Goal: Task Accomplishment & Management: Complete application form

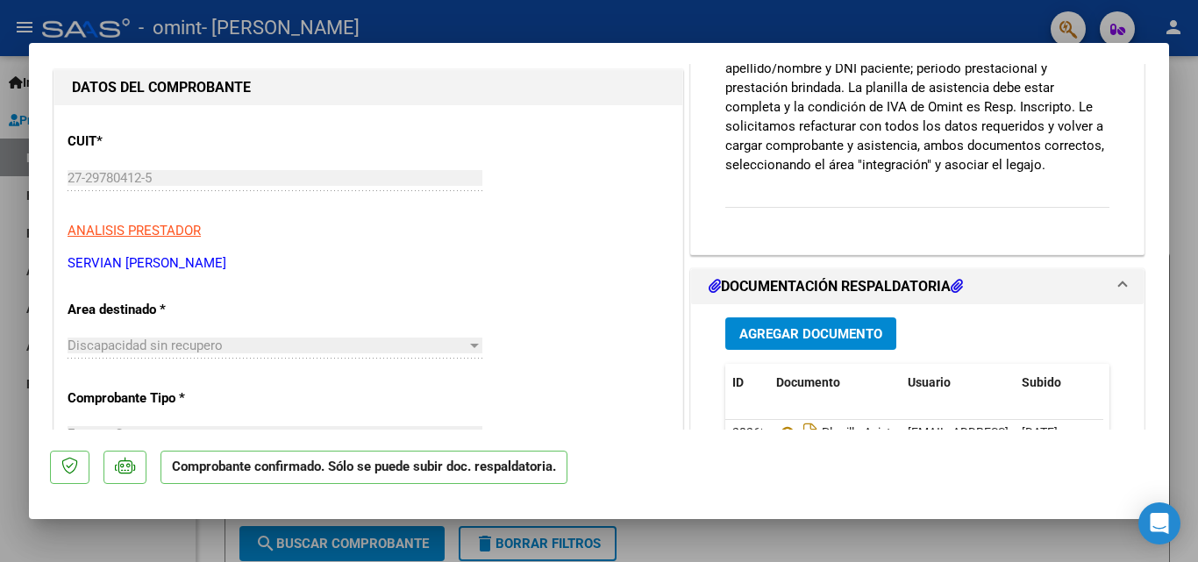
scroll to position [161, 0]
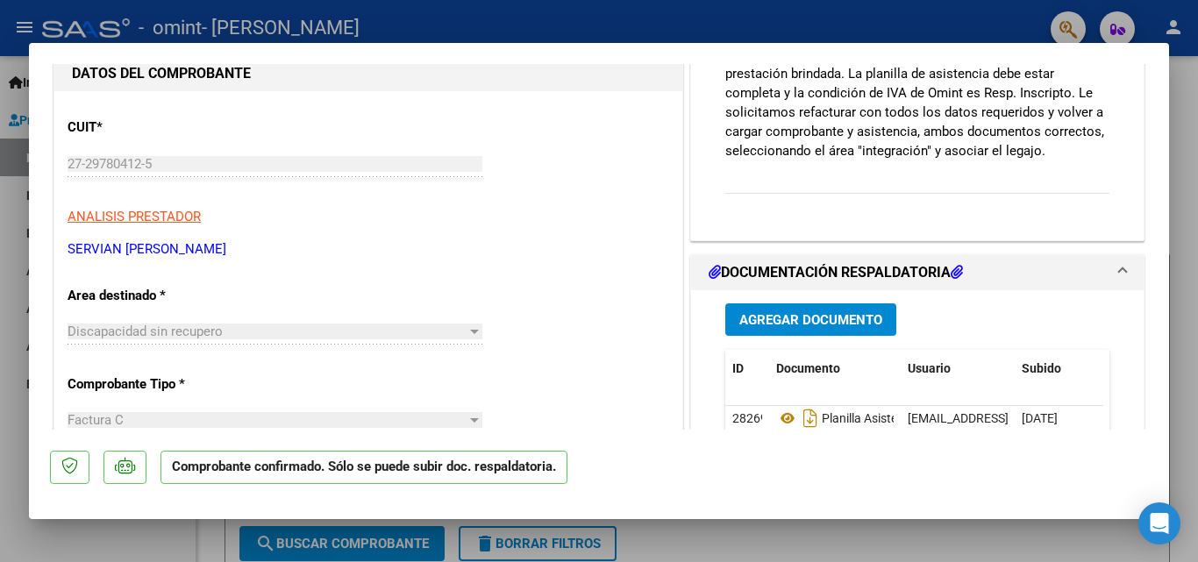
click at [1197, 107] on div at bounding box center [599, 281] width 1198 height 562
type input "$ 0,00"
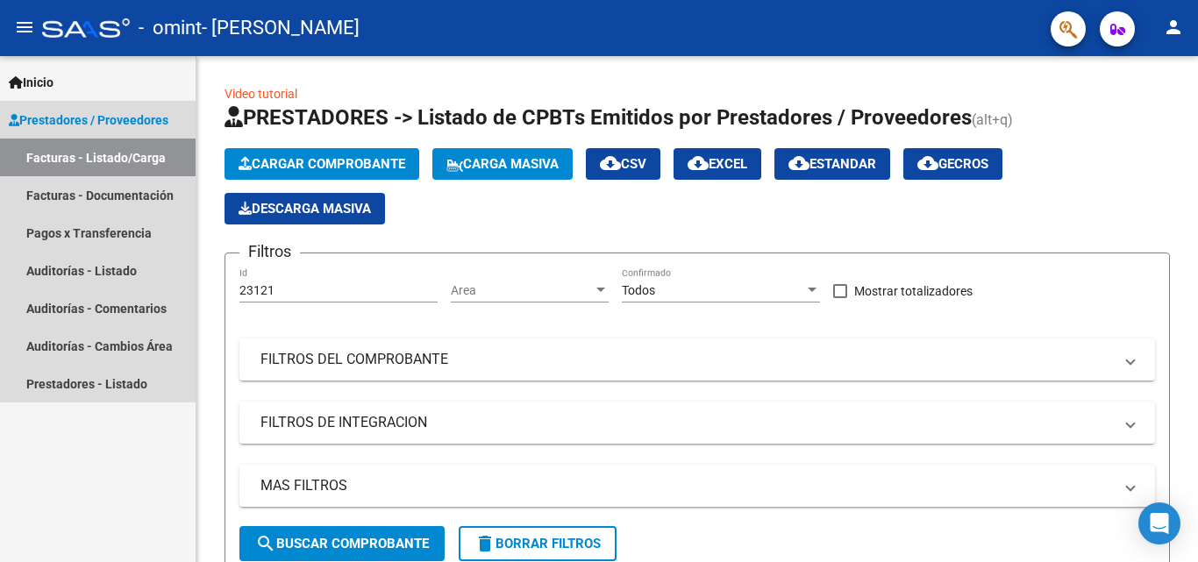
click at [144, 158] on link "Facturas - Listado/Carga" at bounding box center [97, 158] width 195 height 38
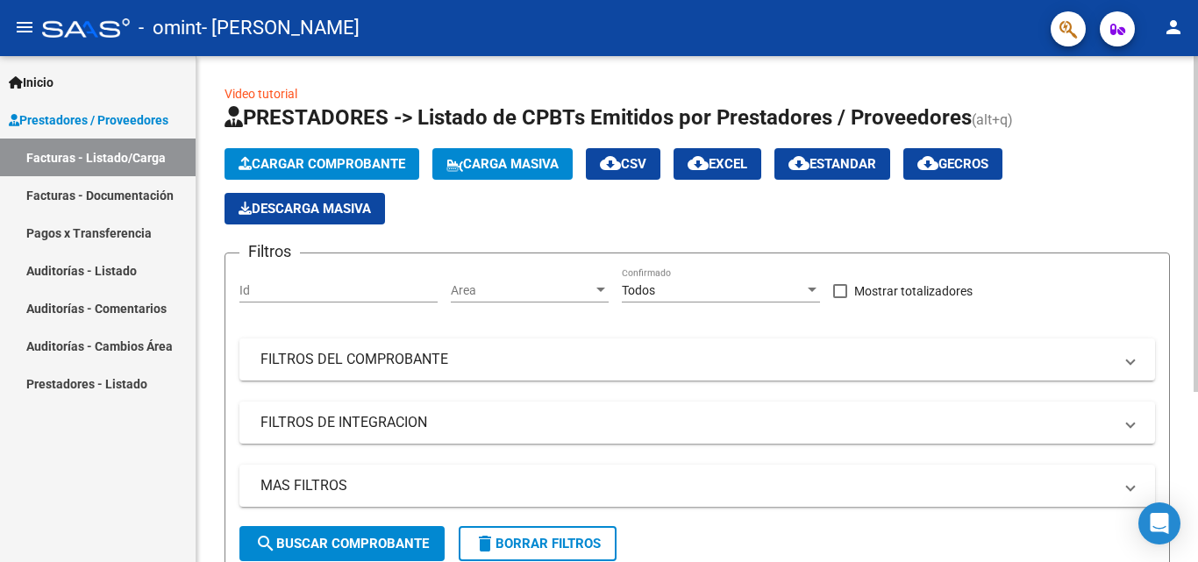
click at [359, 157] on span "Cargar Comprobante" at bounding box center [321, 164] width 167 height 16
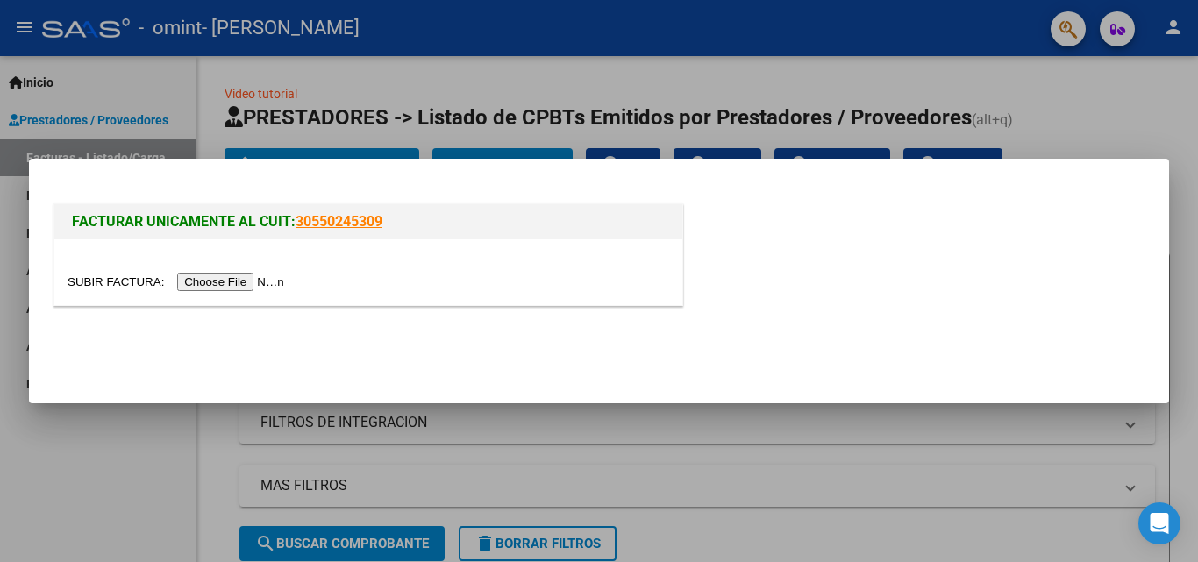
click at [264, 289] on input "file" at bounding box center [179, 282] width 222 height 18
click at [1062, 96] on div at bounding box center [599, 281] width 1198 height 562
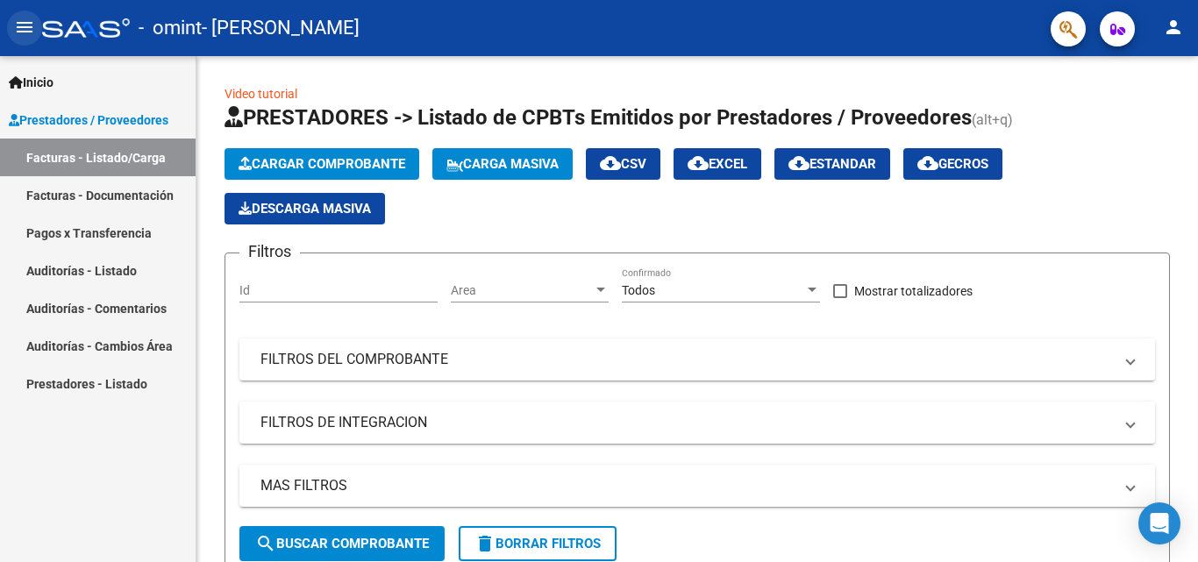
click at [24, 28] on mat-icon "menu" at bounding box center [24, 27] width 21 height 21
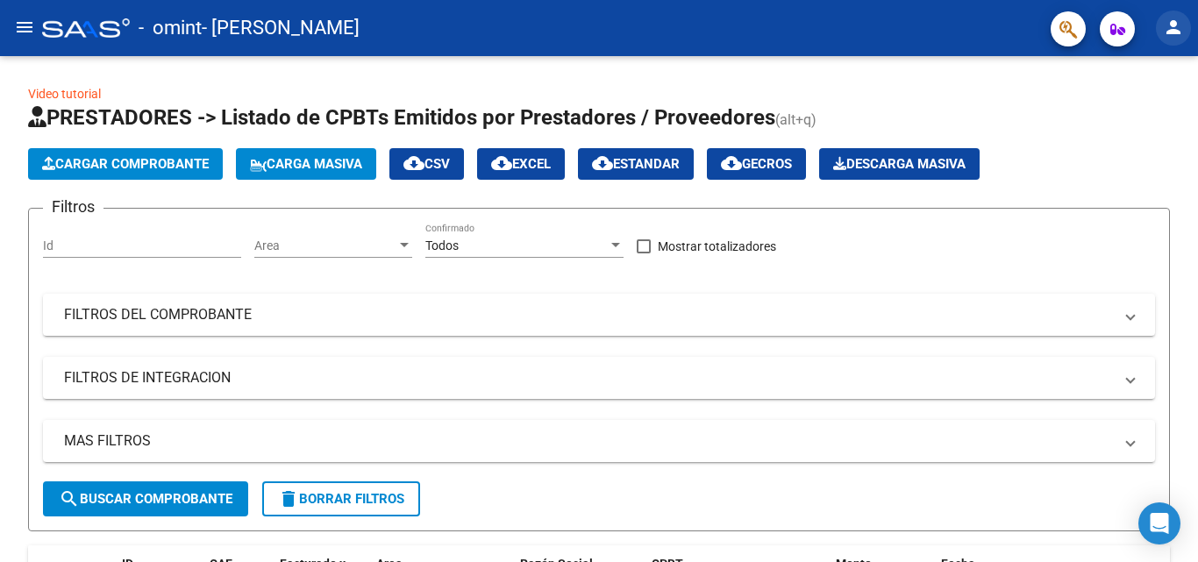
click at [1167, 23] on mat-icon "person" at bounding box center [1172, 27] width 21 height 21
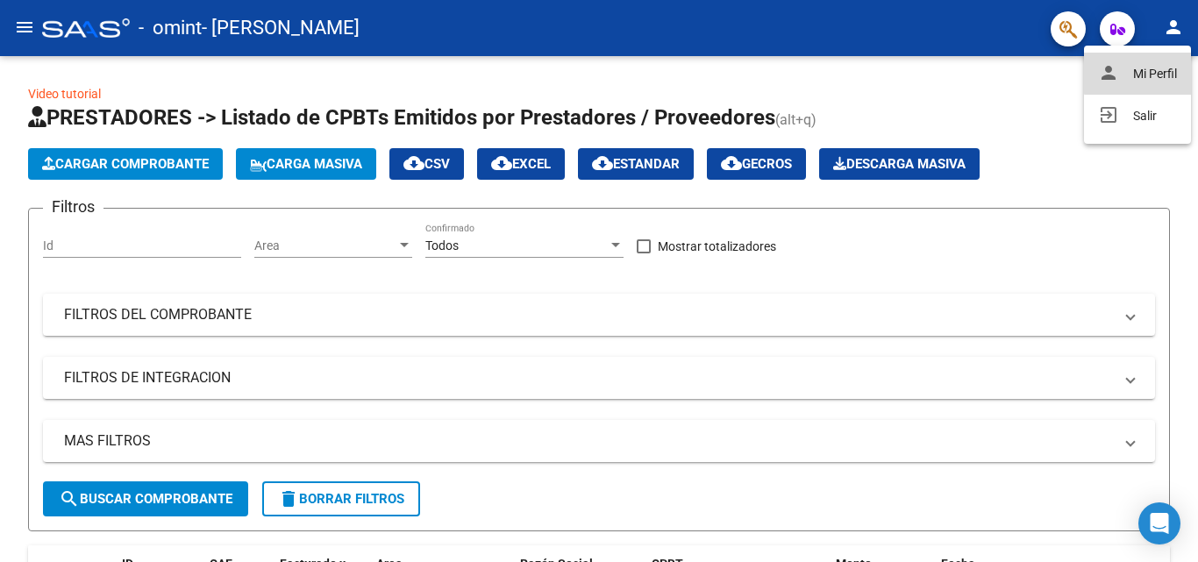
click at [1146, 69] on button "person Mi Perfil" at bounding box center [1137, 74] width 107 height 42
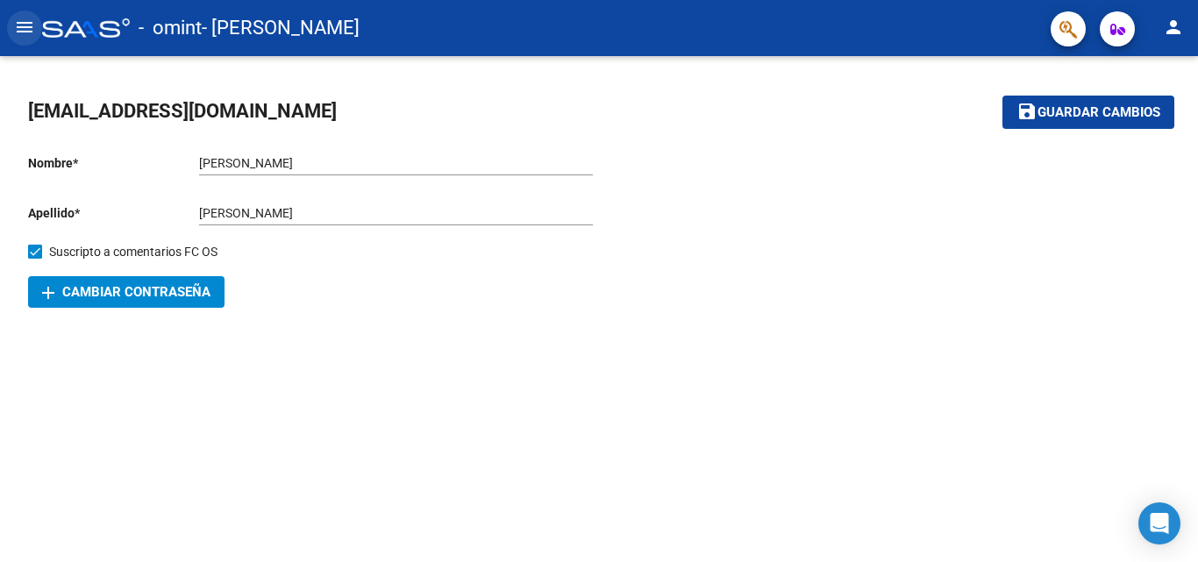
click at [24, 29] on mat-icon "menu" at bounding box center [24, 27] width 21 height 21
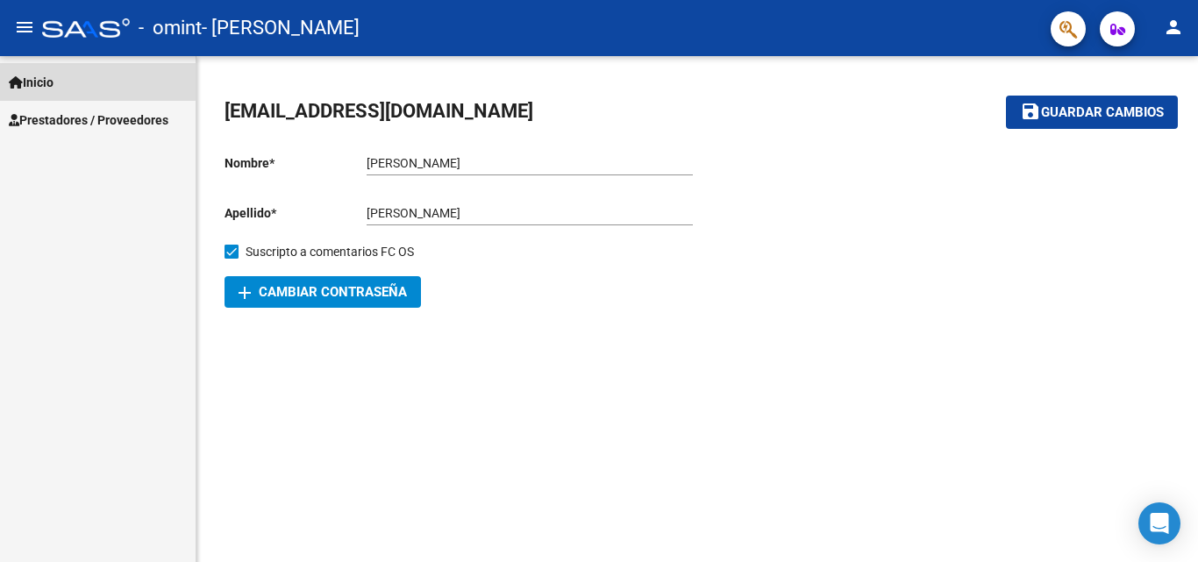
click at [67, 67] on link "Inicio" at bounding box center [97, 82] width 195 height 38
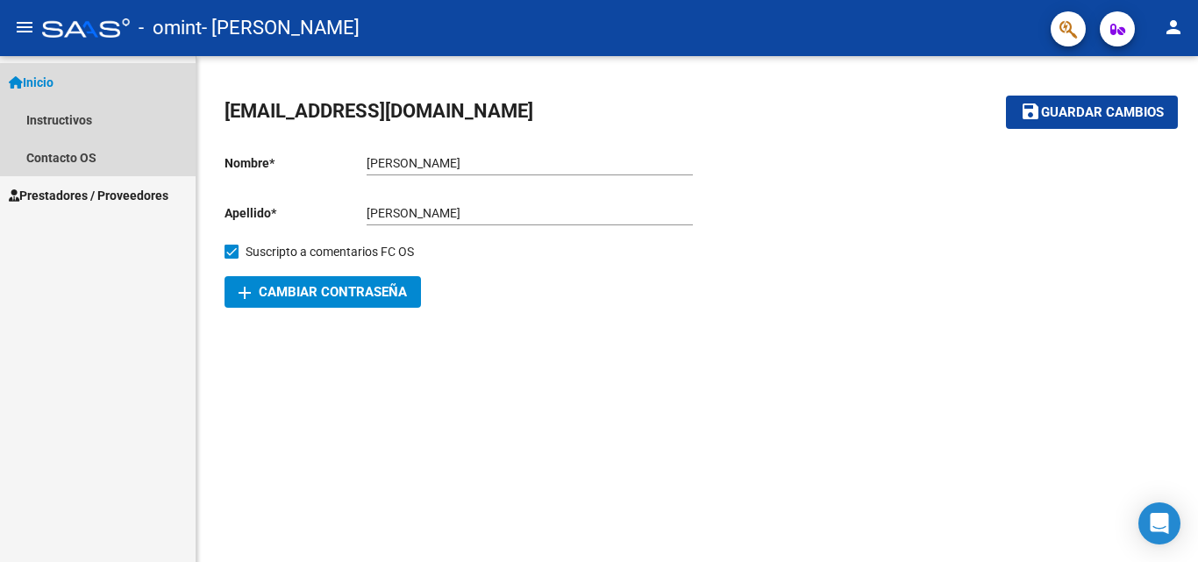
click at [77, 88] on link "Inicio" at bounding box center [97, 82] width 195 height 38
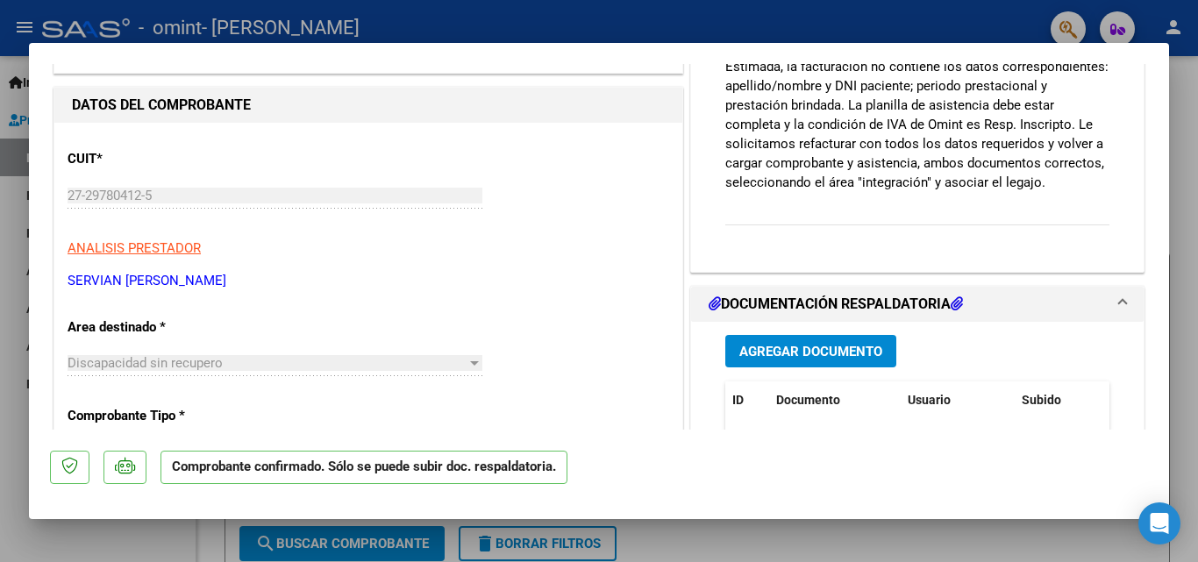
scroll to position [77, 0]
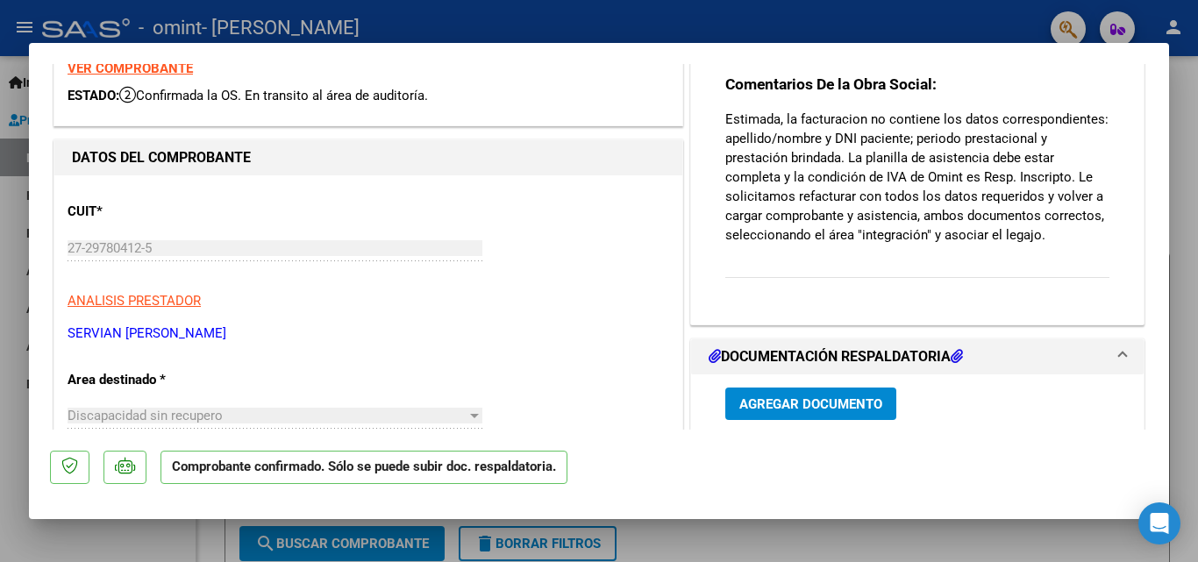
click at [1197, 131] on div at bounding box center [599, 281] width 1198 height 562
type input "$ 0,00"
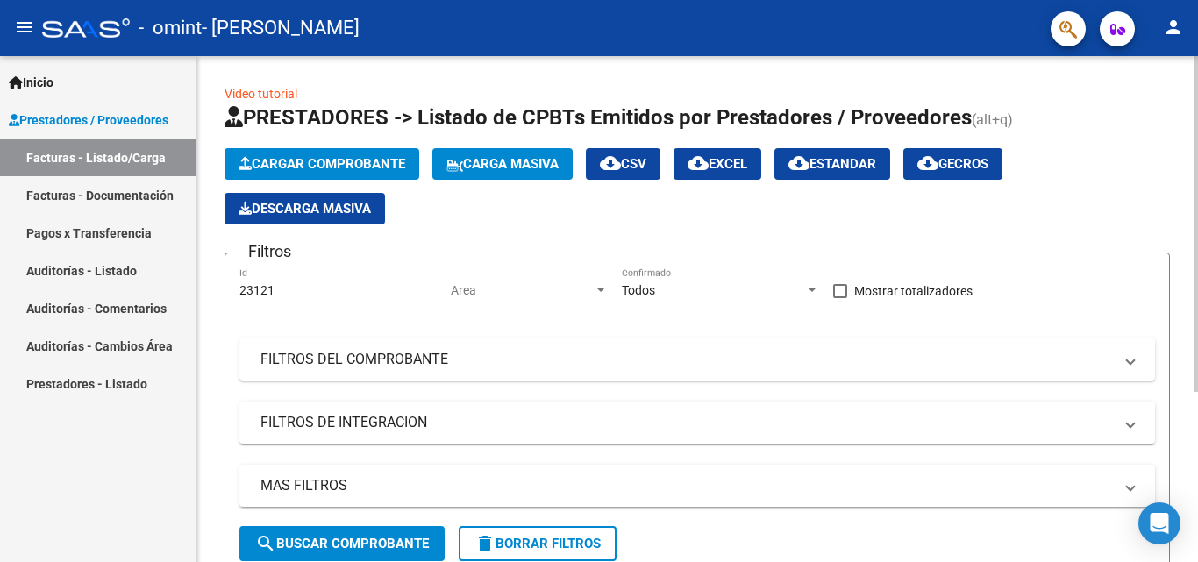
click at [349, 166] on span "Cargar Comprobante" at bounding box center [321, 164] width 167 height 16
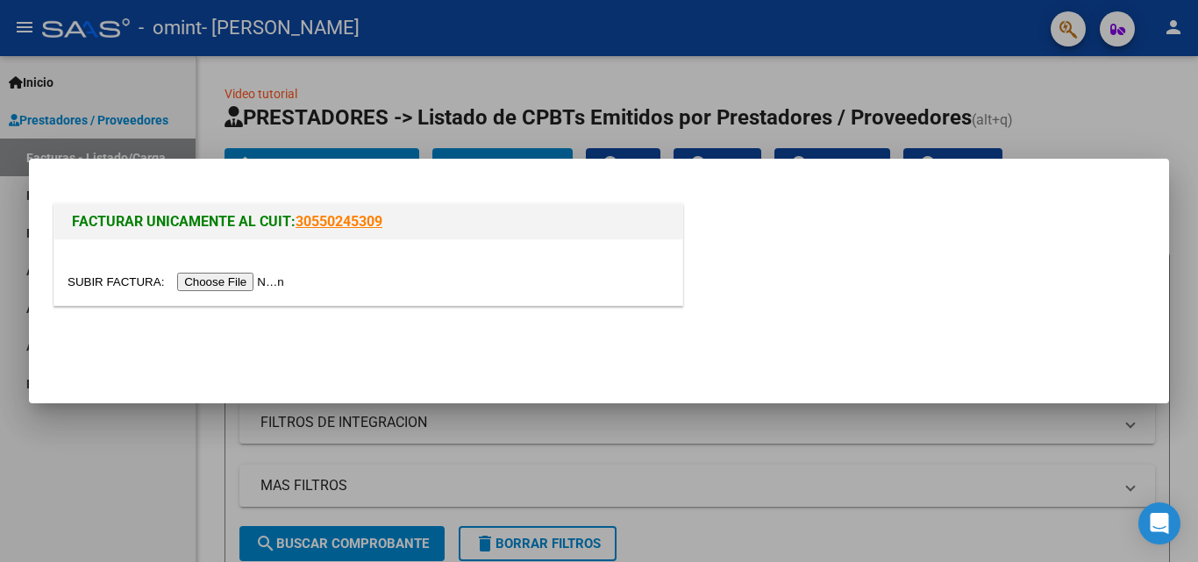
click at [259, 291] on input "file" at bounding box center [179, 282] width 222 height 18
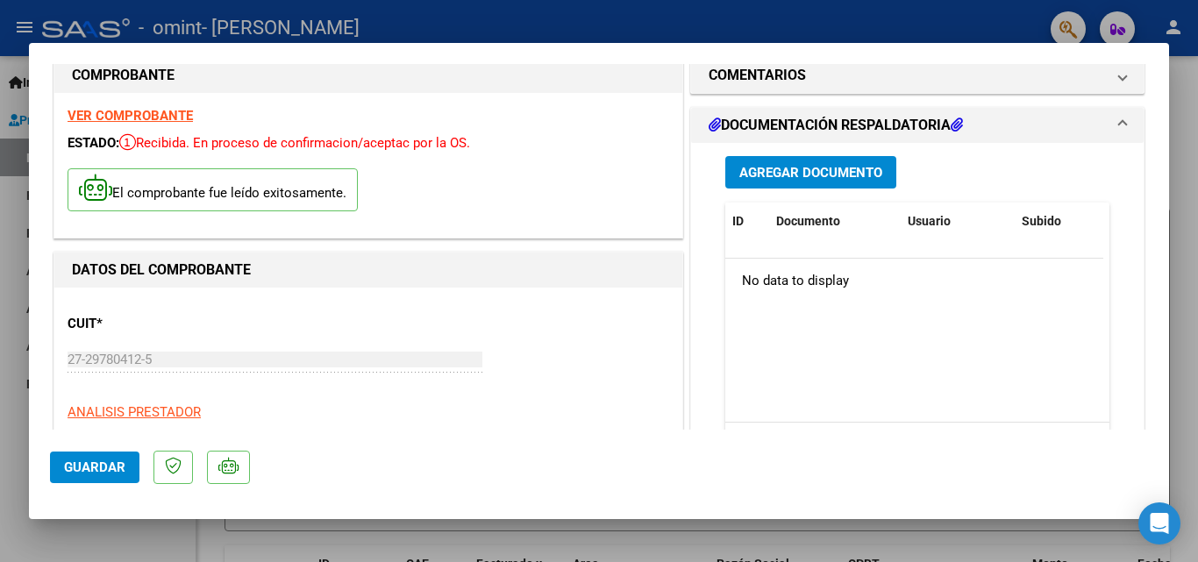
scroll to position [0, 0]
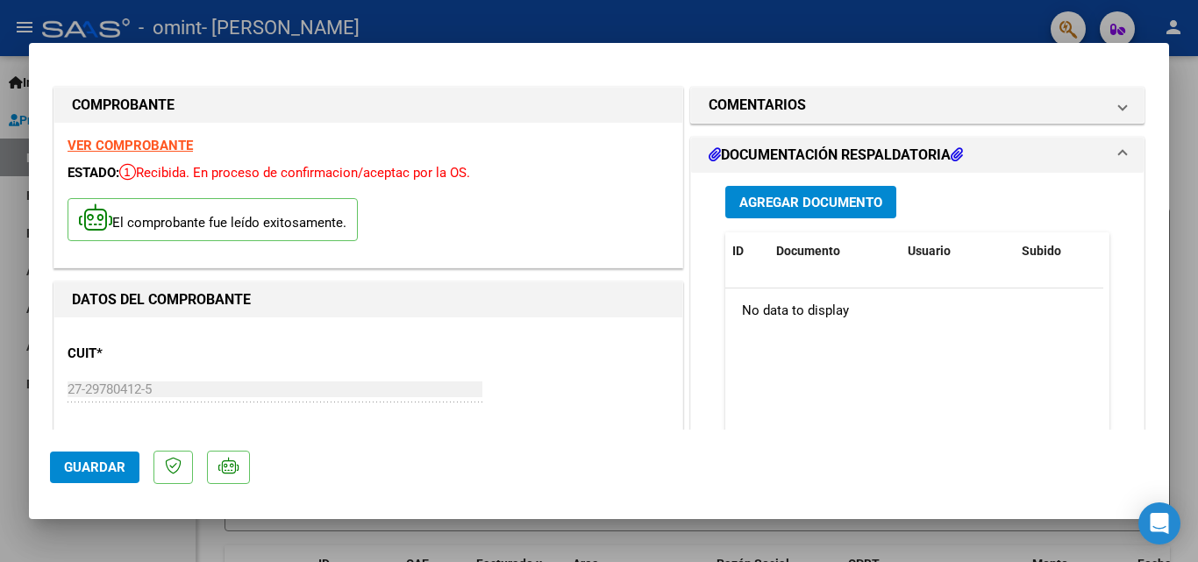
click at [109, 138] on strong "VER COMPROBANTE" at bounding box center [130, 146] width 125 height 16
click at [858, 206] on span "Agregar Documento" at bounding box center [810, 203] width 143 height 16
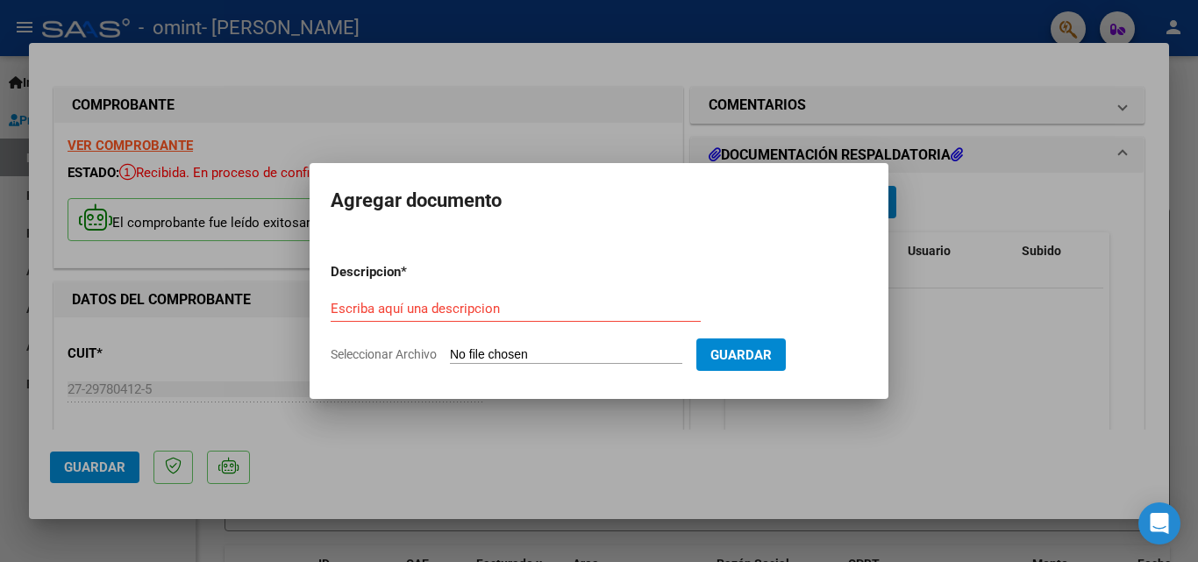
click at [650, 345] on form "Descripcion * Escriba aquí una descripcion Seleccionar Archivo Guardar" at bounding box center [599, 313] width 537 height 128
click at [474, 314] on input "Escriba aquí una descripcion" at bounding box center [516, 309] width 370 height 16
click at [520, 357] on input "Seleccionar Archivo" at bounding box center [566, 355] width 232 height 17
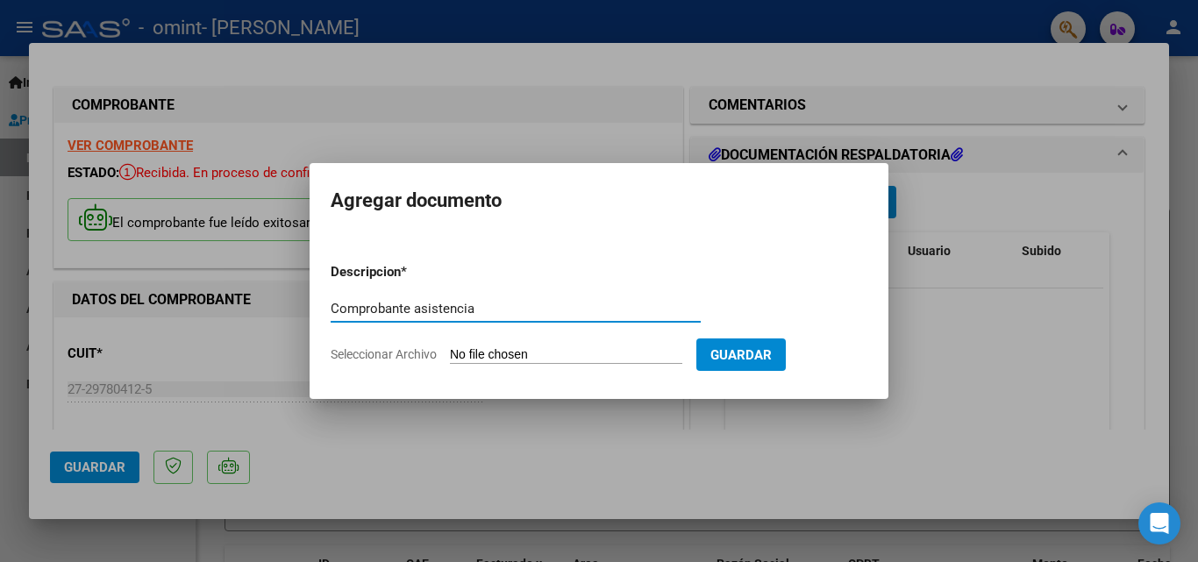
click at [473, 308] on input "Comprobante asistencia" at bounding box center [516, 309] width 370 height 16
drag, startPoint x: 473, startPoint y: 308, endPoint x: 483, endPoint y: 296, distance: 14.9
click at [483, 296] on div "Comprobante asistencia Escriba aquí una descripcion" at bounding box center [516, 308] width 370 height 26
click at [430, 306] on input "Comprobante asistencia" at bounding box center [516, 309] width 370 height 16
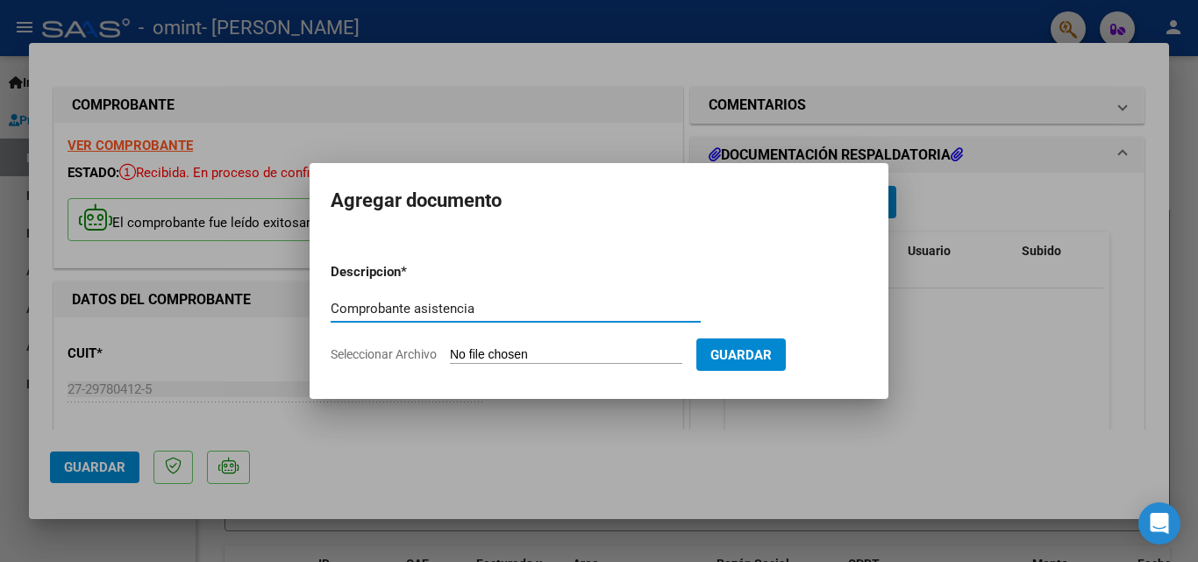
click at [430, 306] on input "Comprobante asistencia" at bounding box center [516, 309] width 370 height 16
click at [543, 359] on input "Seleccionar Archivo" at bounding box center [566, 355] width 232 height 17
click at [450, 308] on input "Comprobante asistencia" at bounding box center [516, 309] width 370 height 16
click at [504, 313] on input "Comprobante asistencia" at bounding box center [516, 309] width 370 height 16
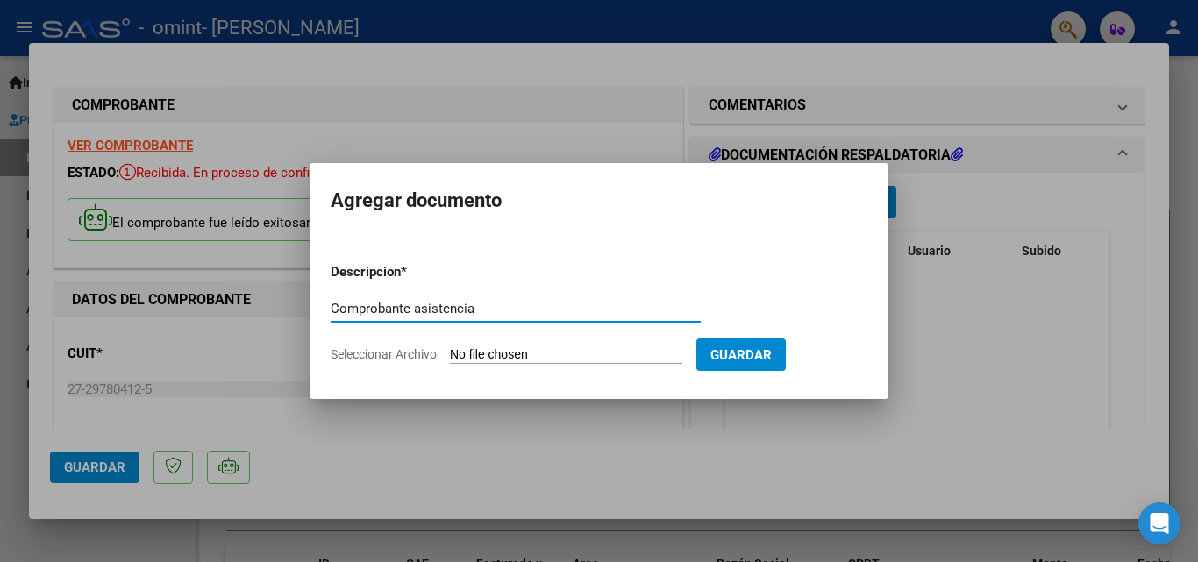
click at [504, 313] on input "Comprobante asistencia" at bounding box center [516, 309] width 370 height 16
click at [502, 302] on input "Comprobante asistencia" at bounding box center [516, 309] width 370 height 16
type input "C"
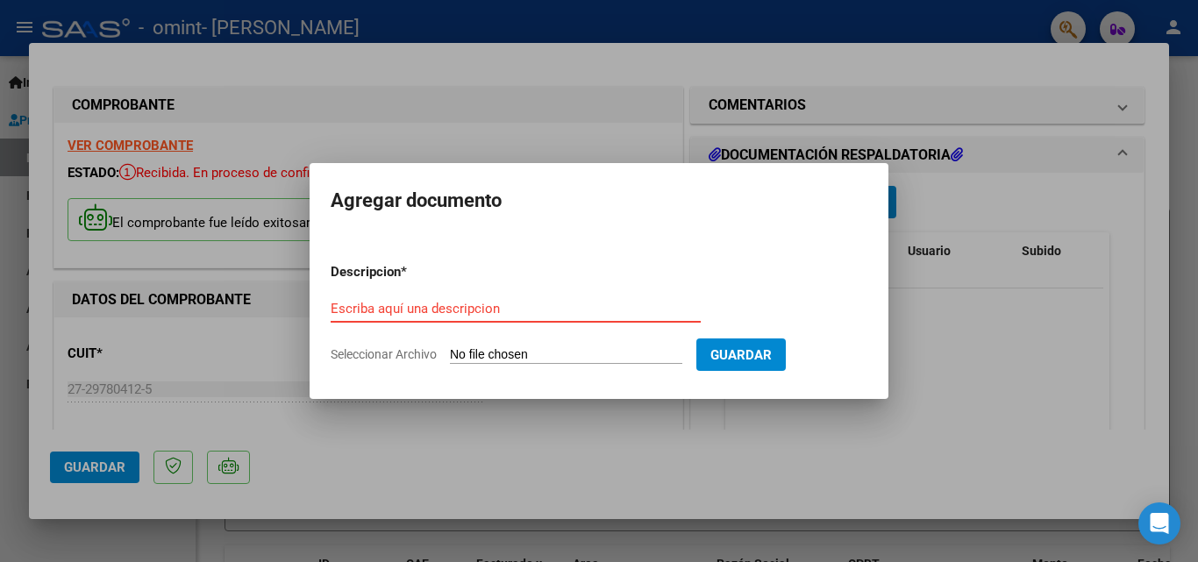
click at [462, 313] on input "Escriba aquí una descripcion" at bounding box center [516, 309] width 370 height 16
click at [443, 303] on input "Escriba aquí una descripcion" at bounding box center [516, 309] width 370 height 16
click at [442, 450] on div at bounding box center [599, 281] width 1198 height 562
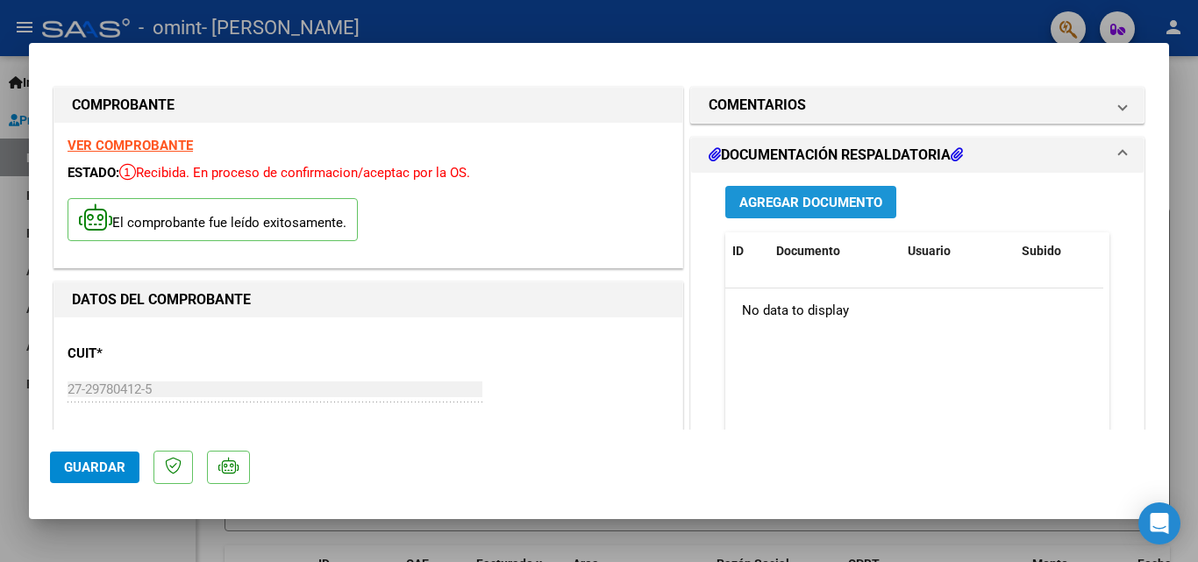
click at [808, 207] on span "Agregar Documento" at bounding box center [810, 203] width 143 height 16
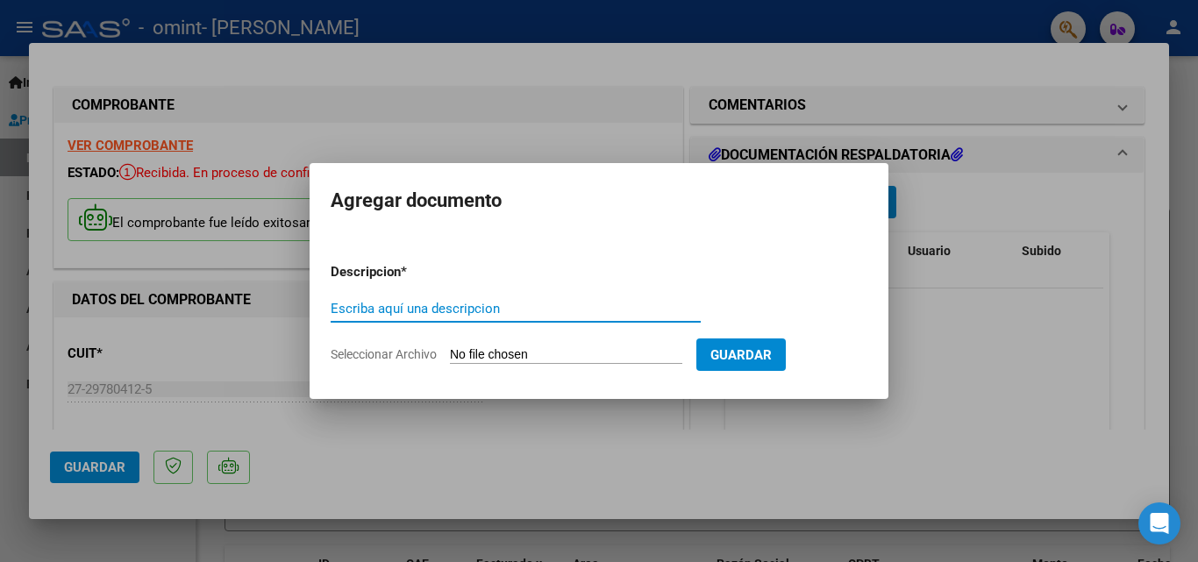
click at [476, 302] on input "Escriba aquí una descripcion" at bounding box center [516, 309] width 370 height 16
click at [449, 313] on input "Escriba aquí una descripcion" at bounding box center [516, 309] width 370 height 16
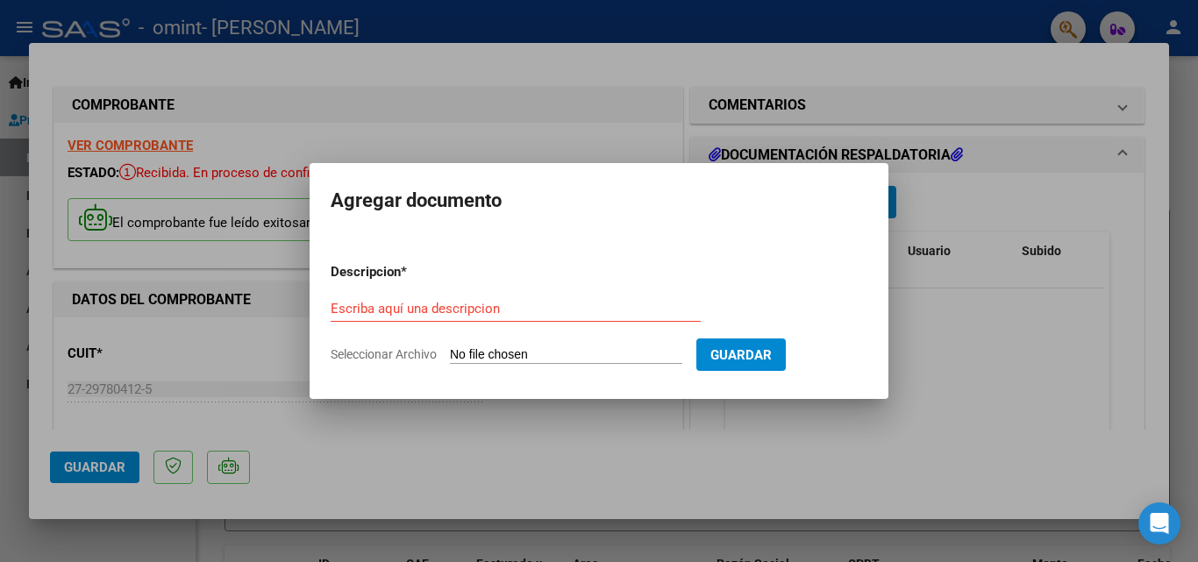
click at [598, 360] on input "Seleccionar Archivo" at bounding box center [566, 355] width 232 height 17
type input "C:\fakepath\eliaspradaseptiembre.pdf"
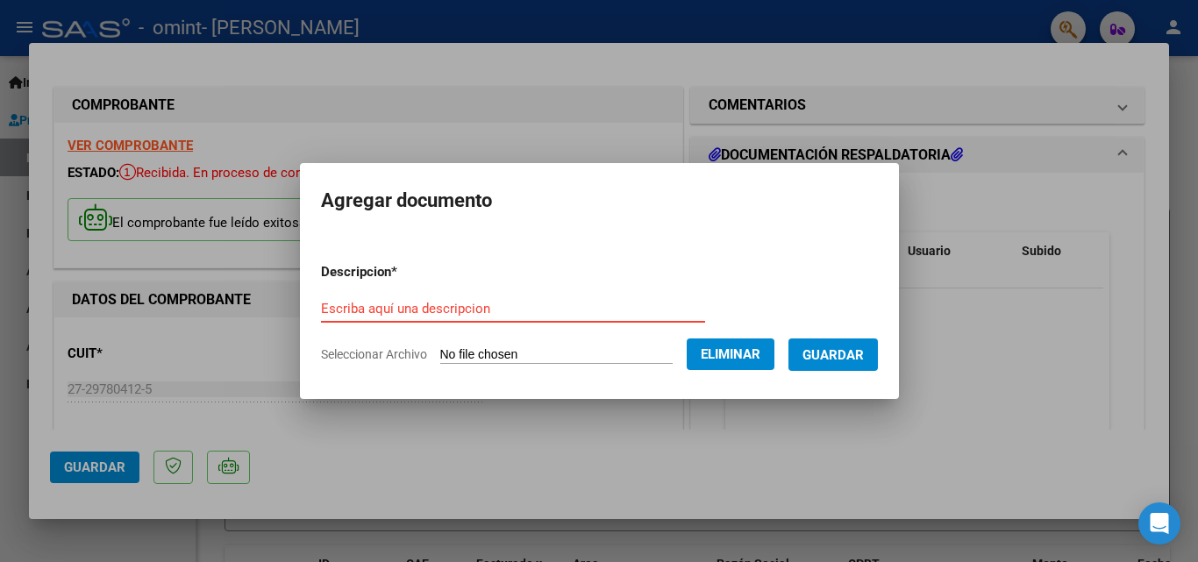
click at [501, 313] on input "Escriba aquí una descripcion" at bounding box center [513, 309] width 384 height 16
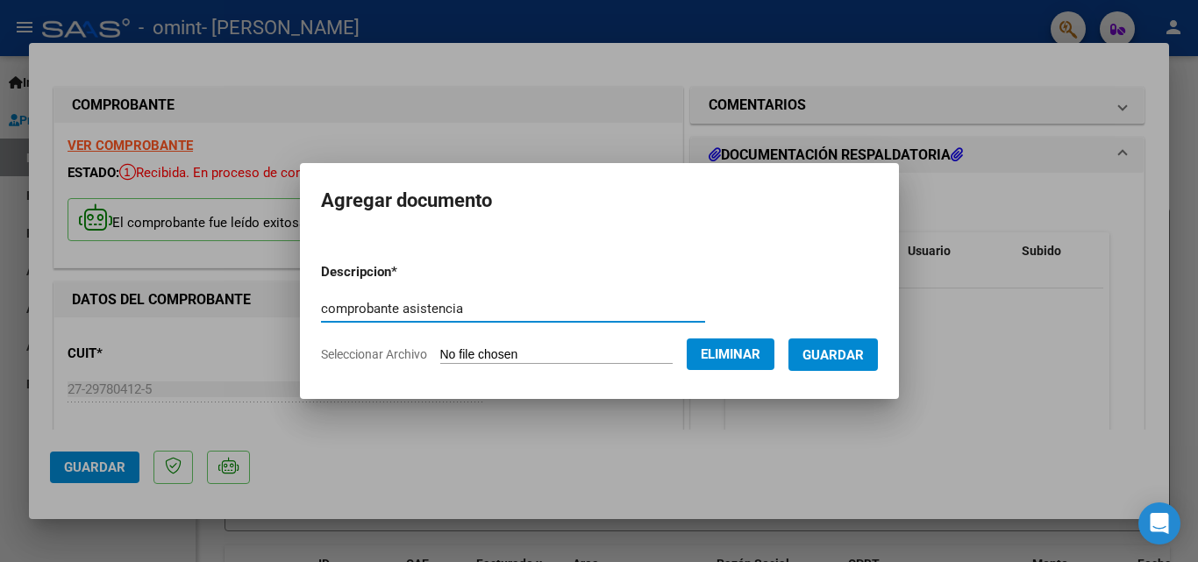
type input "comprobante asistencia"
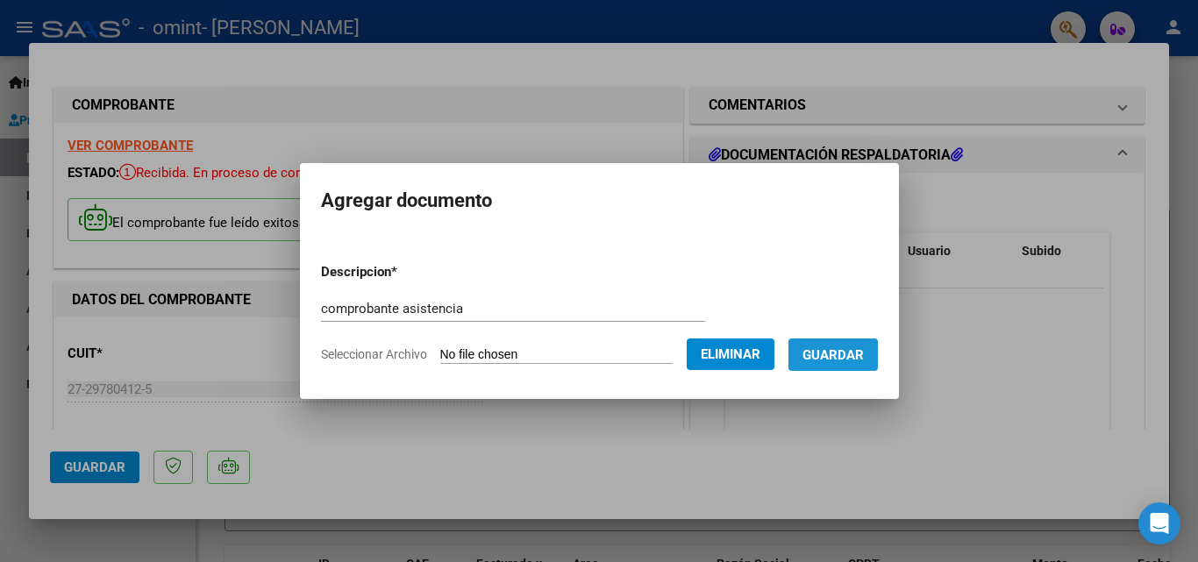
click at [852, 355] on span "Guardar" at bounding box center [832, 355] width 61 height 16
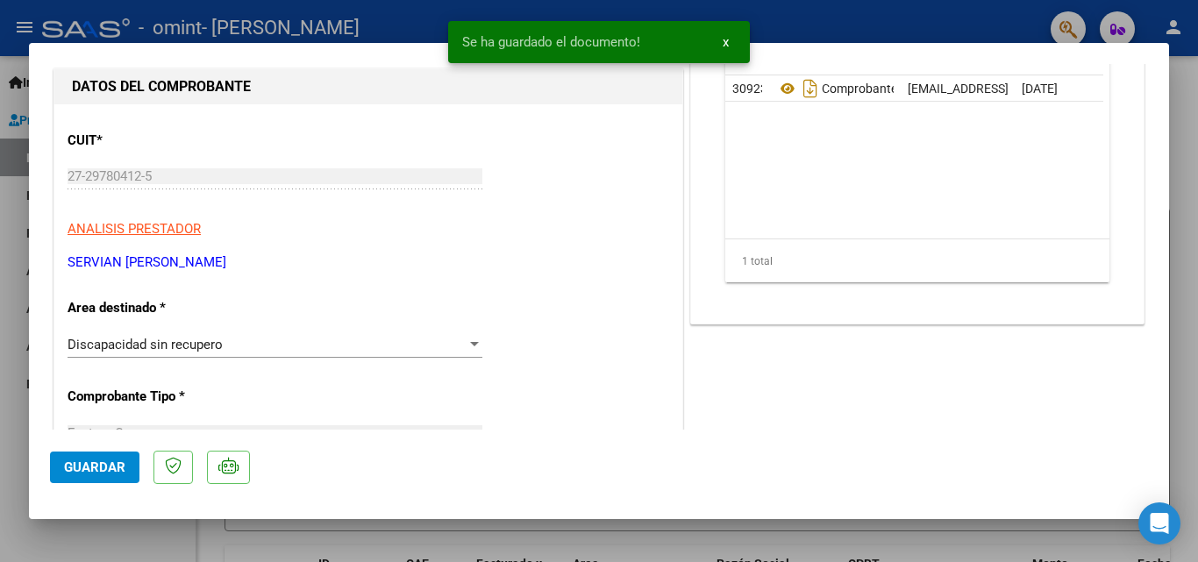
scroll to position [235, 0]
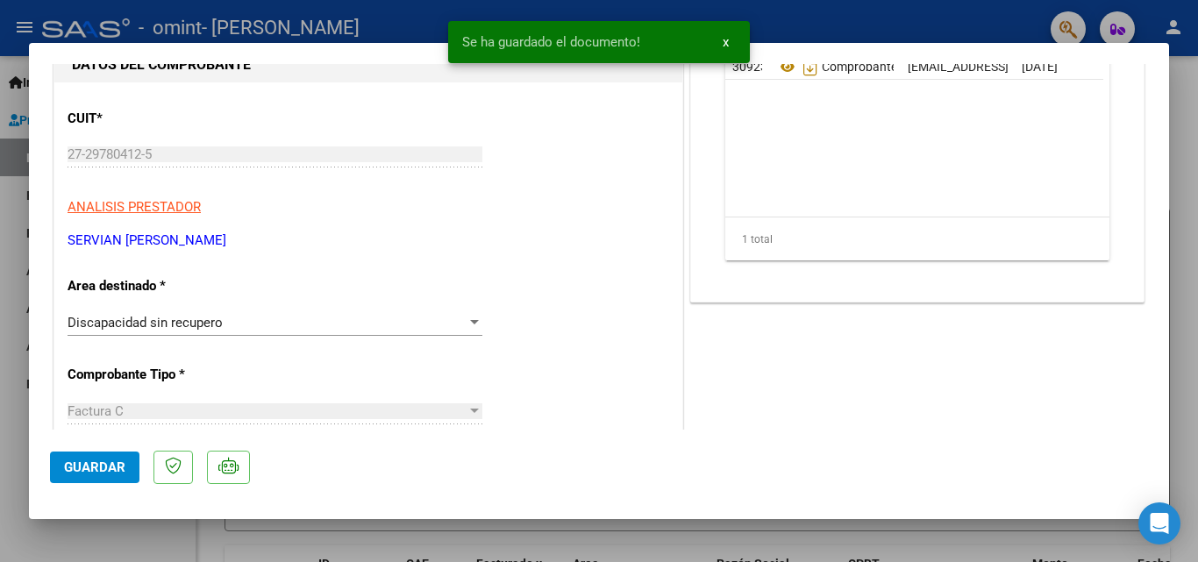
click at [454, 309] on div "Discapacidad sin recupero Seleccionar Area" at bounding box center [275, 322] width 415 height 26
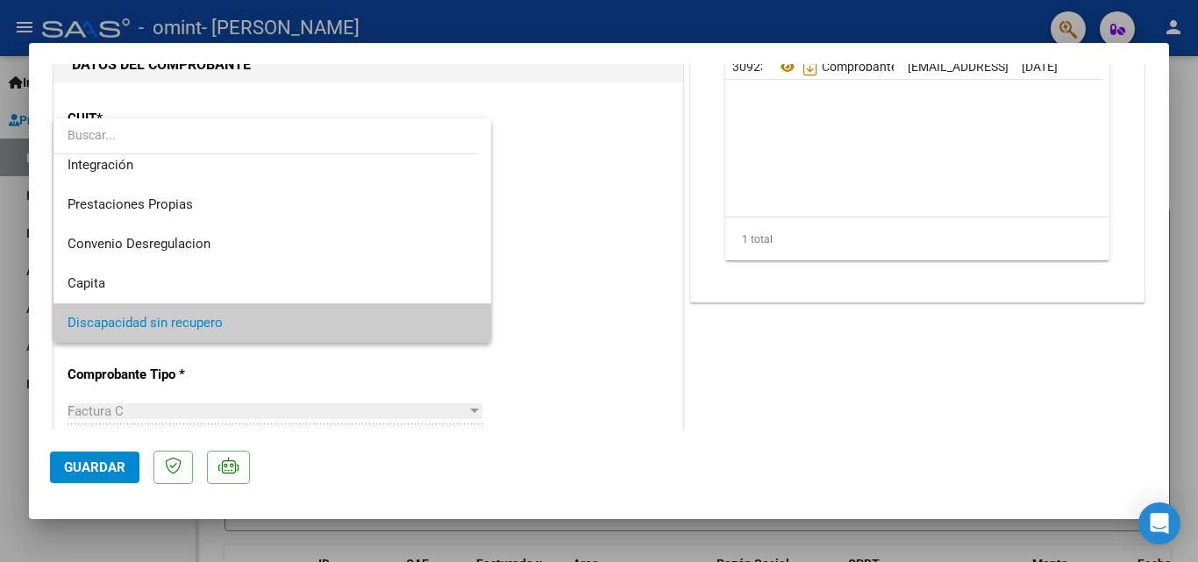
scroll to position [82, 0]
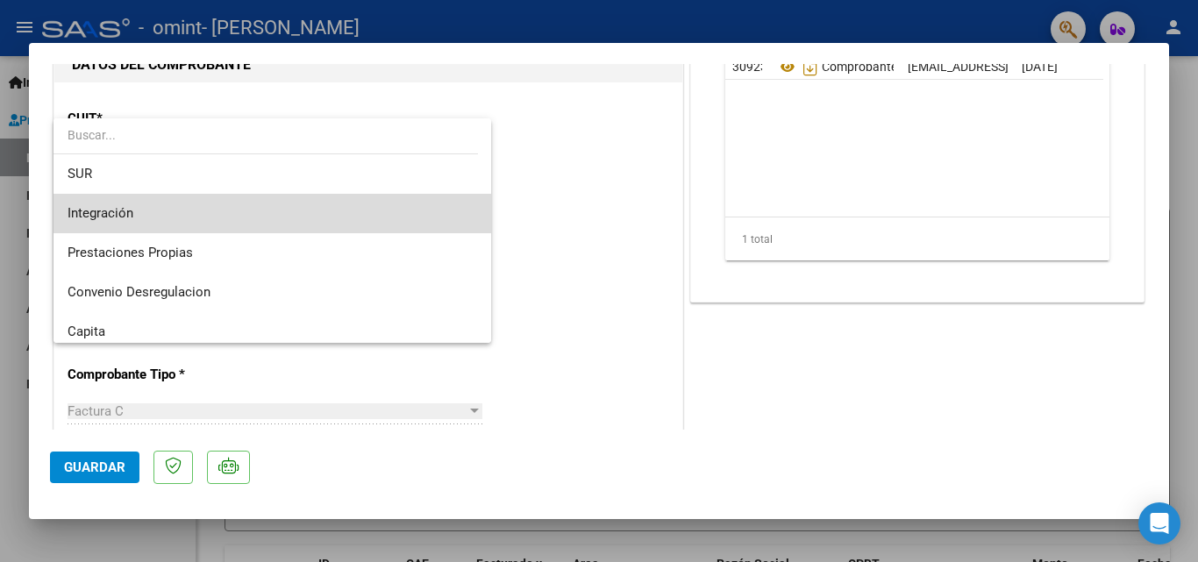
click at [280, 205] on span "Integración" at bounding box center [272, 213] width 409 height 39
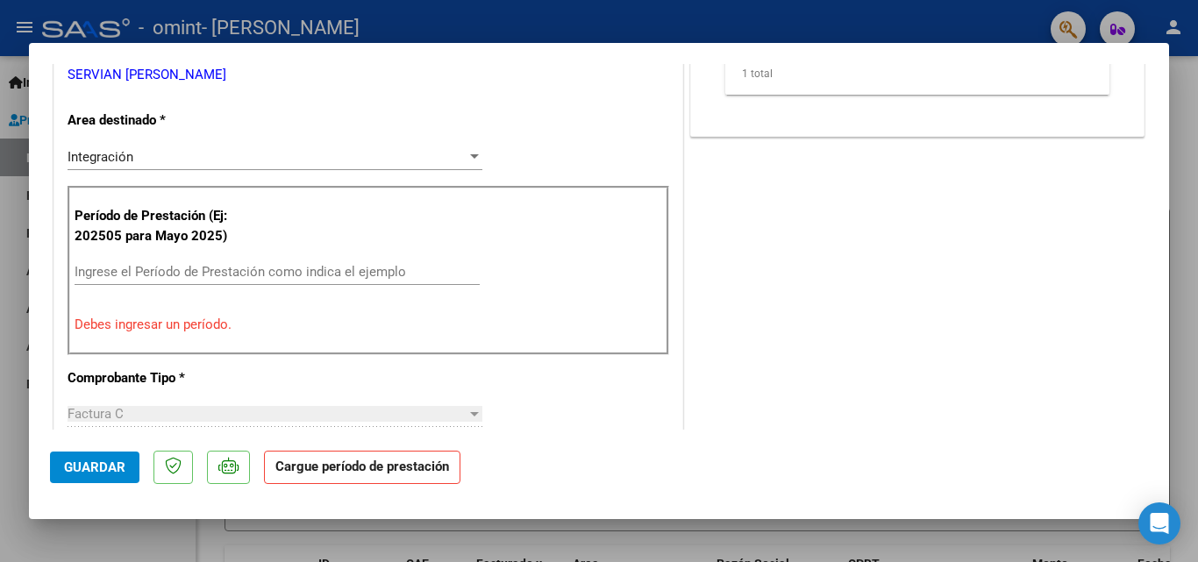
scroll to position [409, 0]
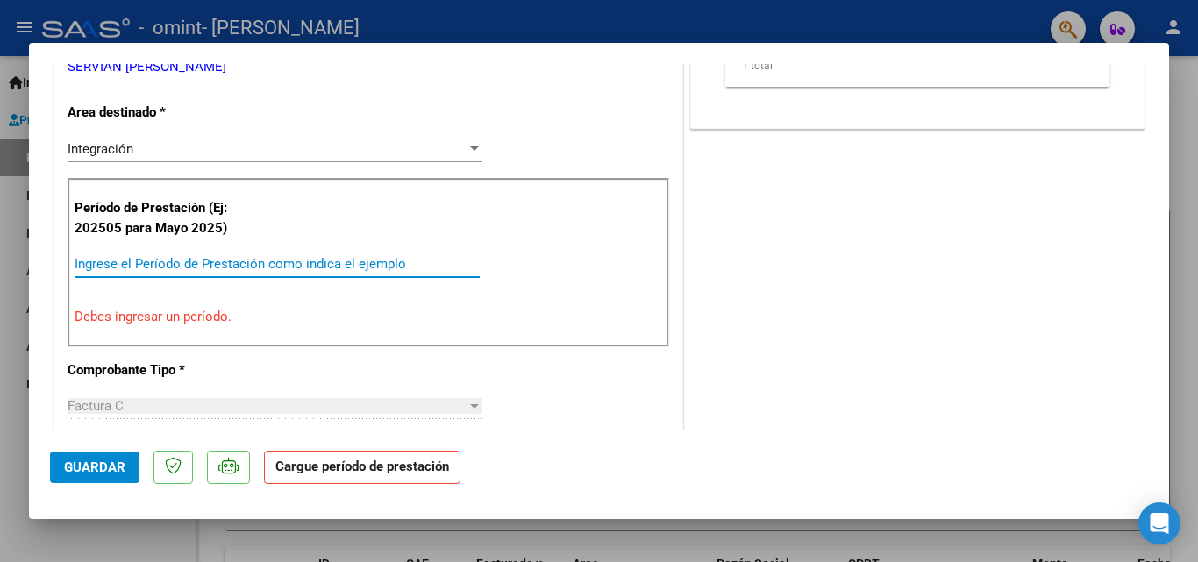
click at [378, 260] on input "Ingrese el Período de Prestación como indica el ejemplo" at bounding box center [277, 264] width 405 height 16
type input "2025"
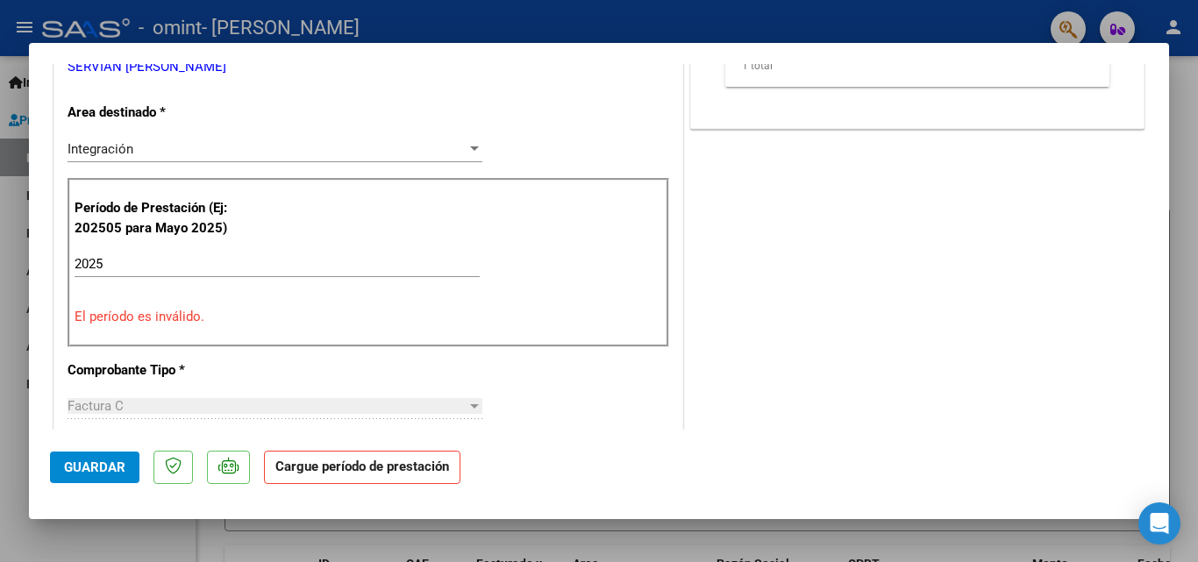
click at [711, 350] on div "COMENTARIOS Comentarios del Prestador / Gerenciador: DOCUMENTACIÓN RESPALDATORI…" at bounding box center [916, 450] width 461 height 1550
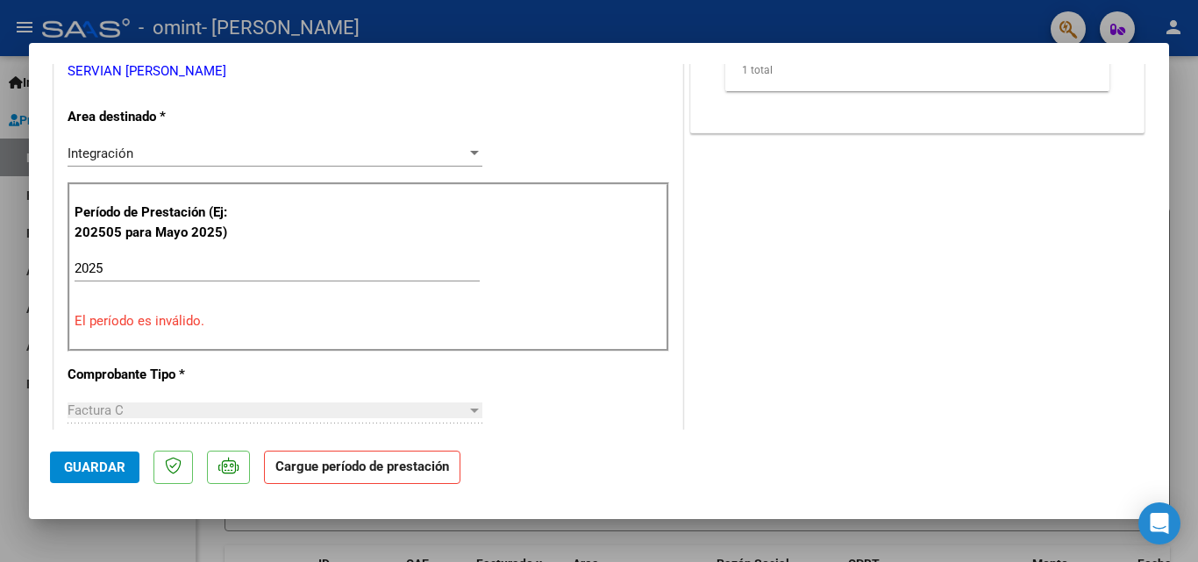
scroll to position [387, 0]
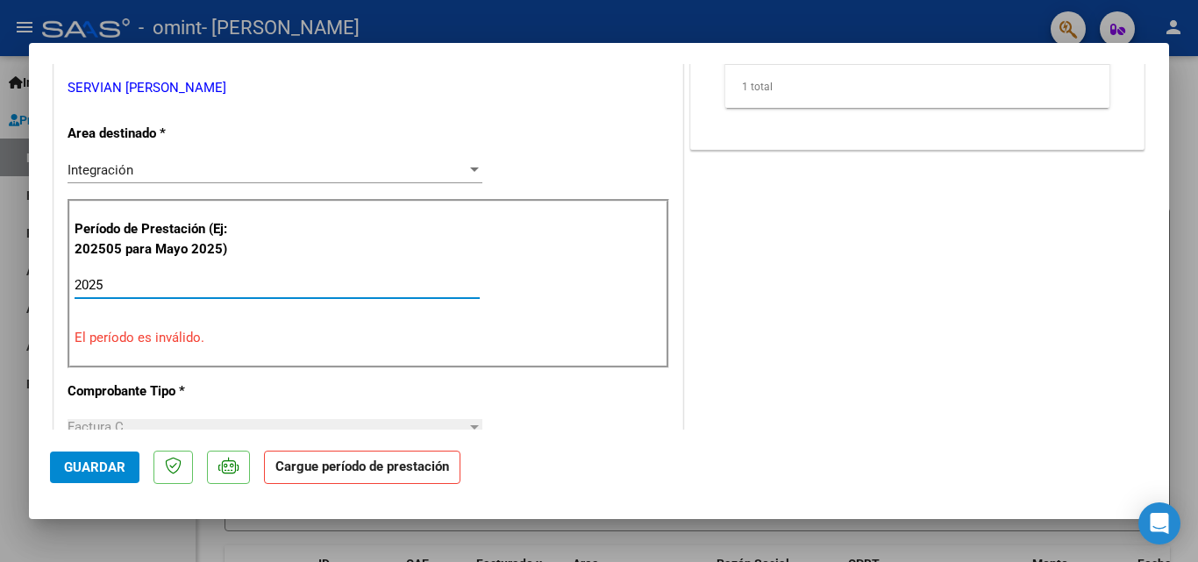
click at [115, 288] on input "2025" at bounding box center [277, 285] width 405 height 16
type input "202509"
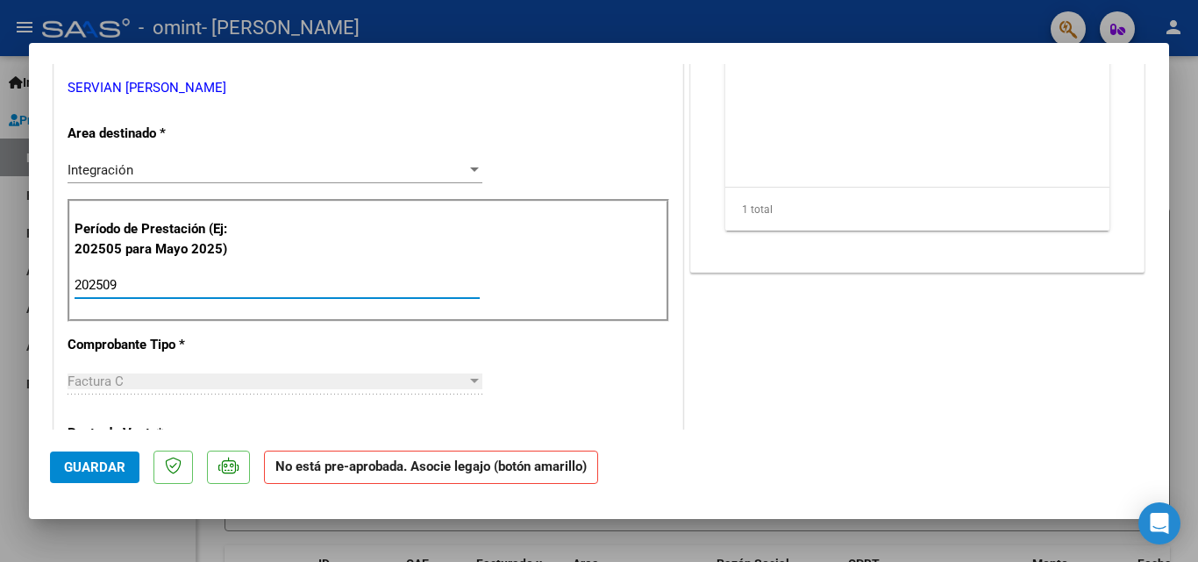
click at [103, 283] on input "202509" at bounding box center [277, 285] width 405 height 16
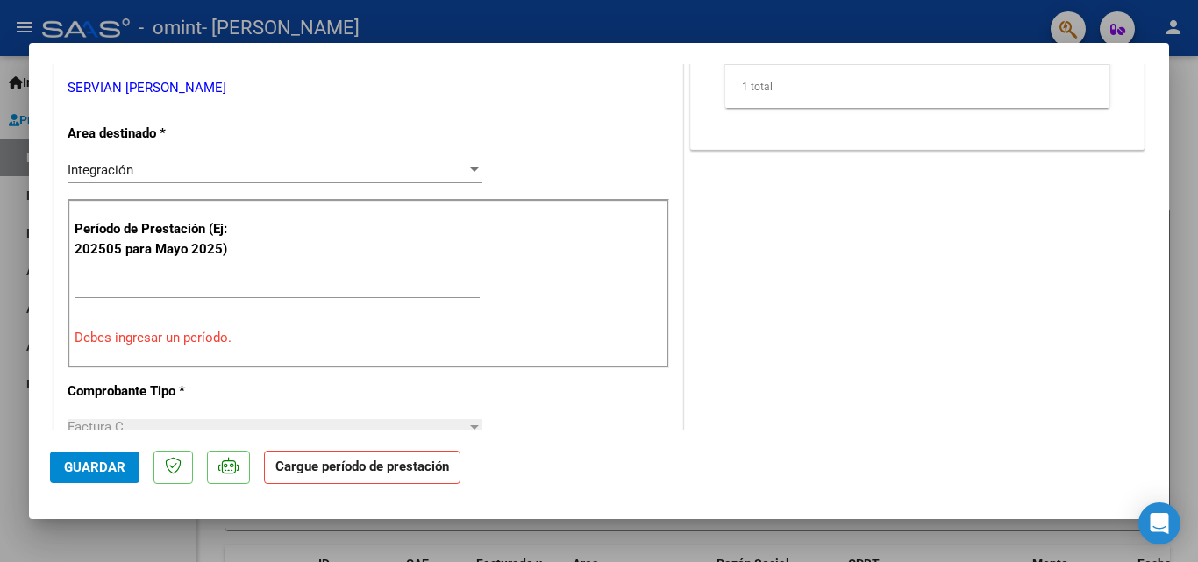
drag, startPoint x: 1191, startPoint y: 20, endPoint x: 1151, endPoint y: 165, distance: 149.9
click at [1151, 165] on div "COMPROBANTE VER COMPROBANTE ESTADO: Recibida. En proceso de confirmacion/acepta…" at bounding box center [599, 281] width 1198 height 562
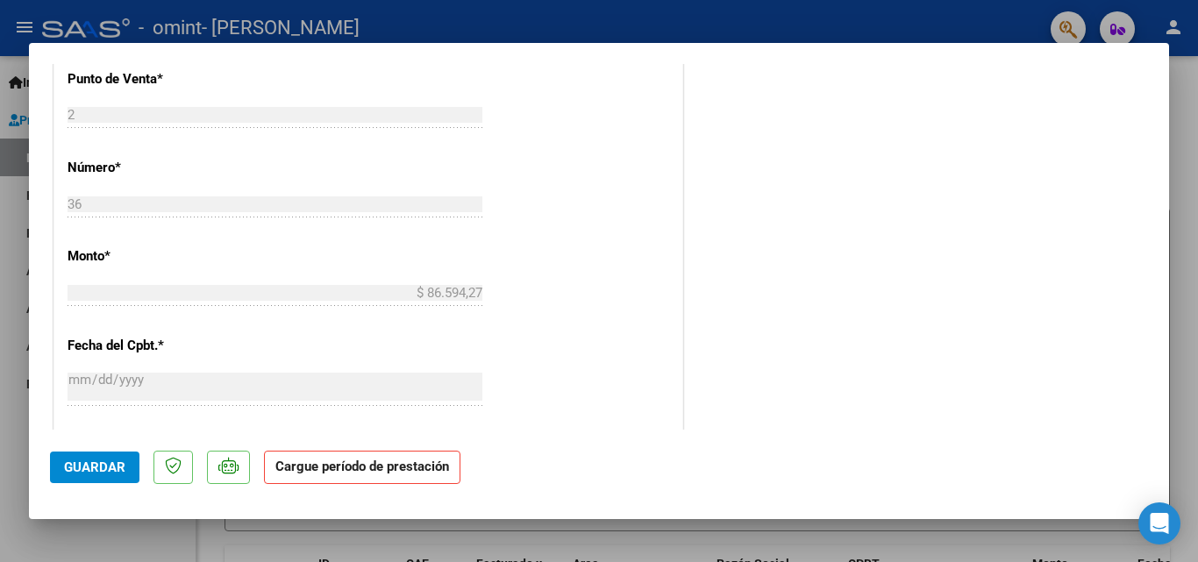
scroll to position [833, 0]
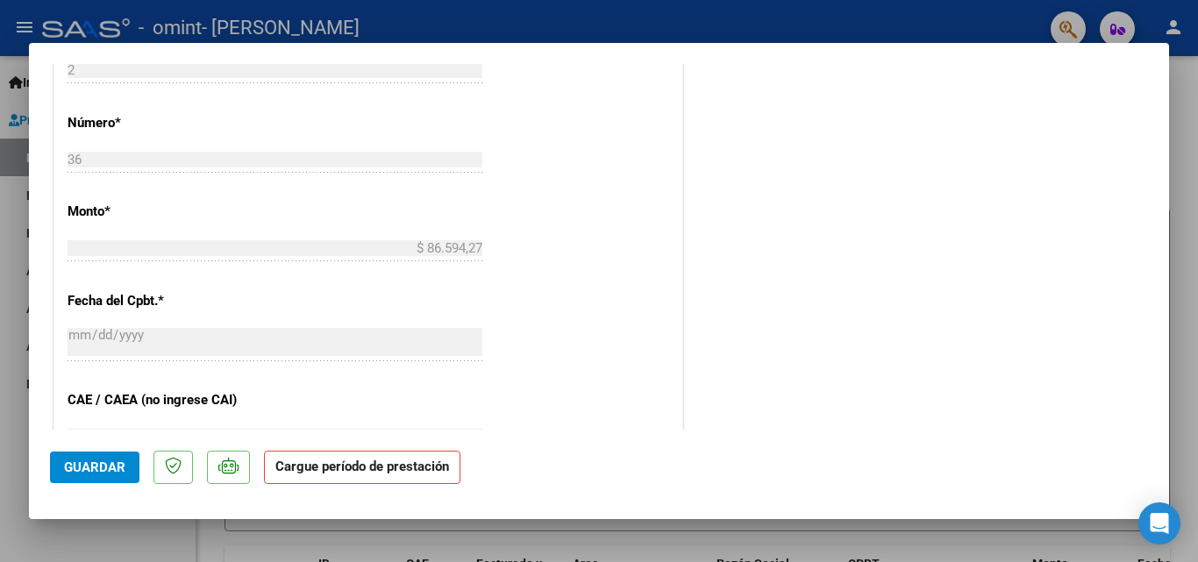
click at [414, 463] on strong "Cargue período de prestación" at bounding box center [362, 468] width 196 height 34
click at [356, 477] on strong "Cargue período de prestación" at bounding box center [362, 468] width 196 height 34
click at [107, 472] on span "Guardar" at bounding box center [94, 467] width 61 height 16
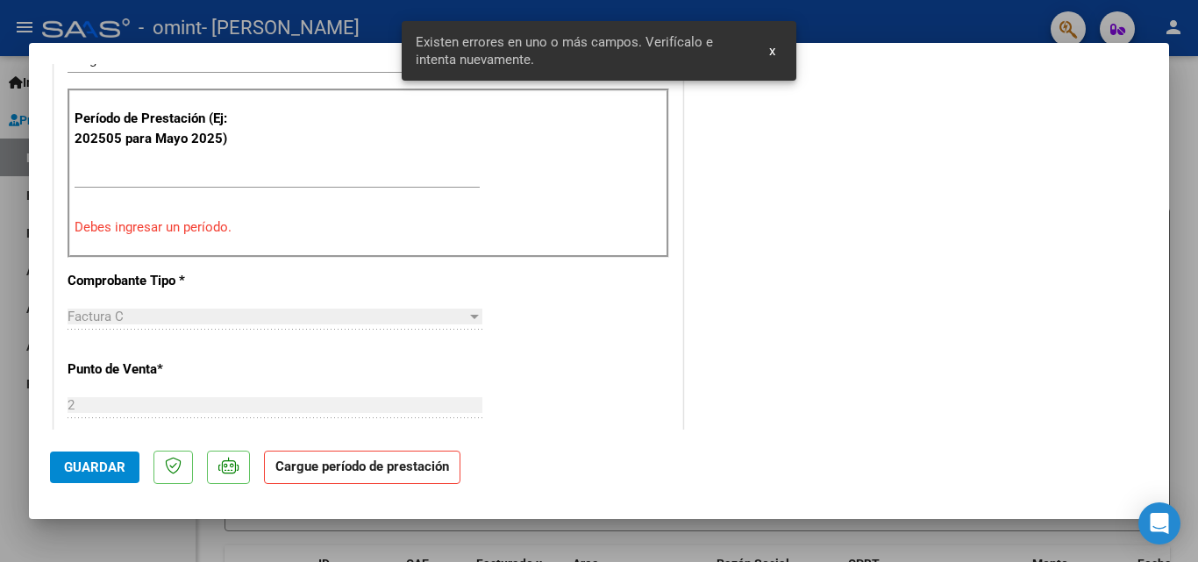
scroll to position [409, 0]
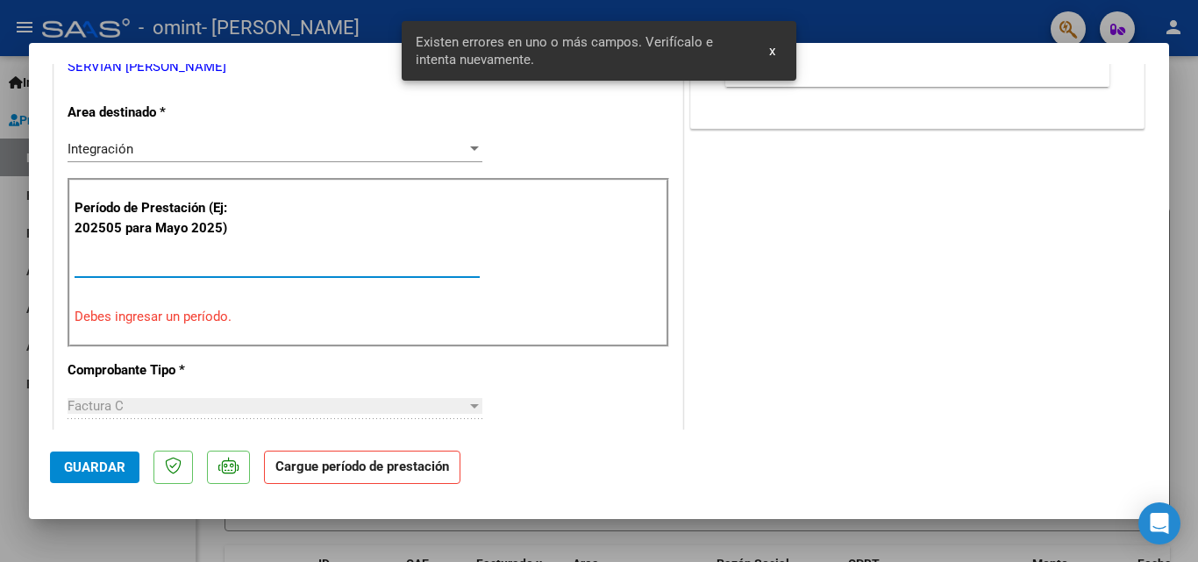
click at [141, 263] on input "Ingrese el Período de Prestación como indica el ejemplo" at bounding box center [277, 264] width 405 height 16
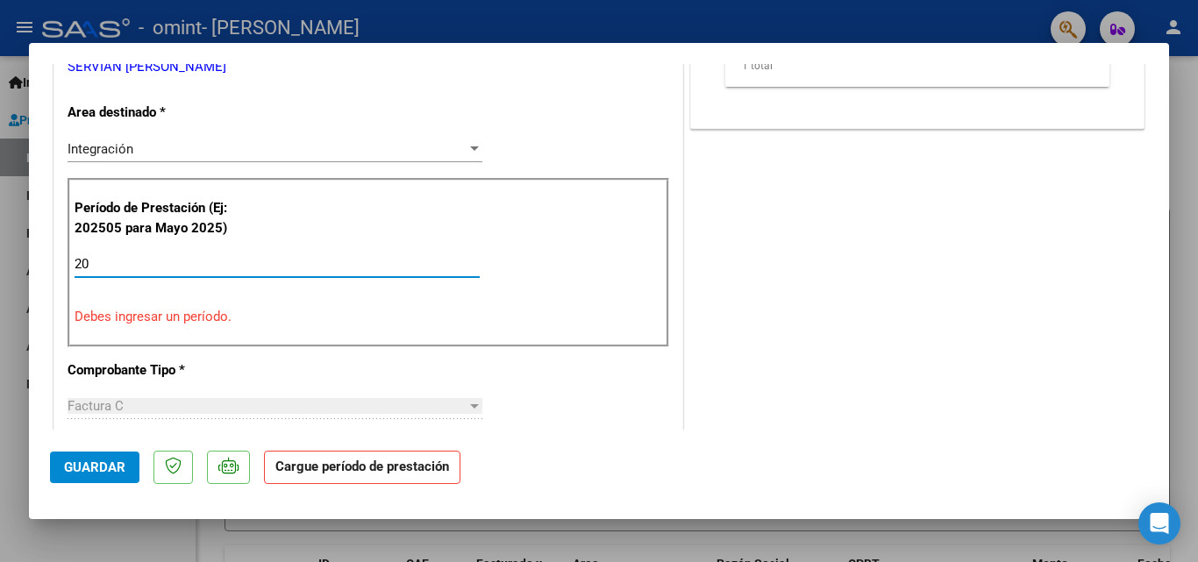
type input "2"
type input "09"
click at [198, 258] on input "Ingrese el Período de Prestación como indica el ejemplo" at bounding box center [277, 264] width 405 height 16
click at [530, 268] on div "Período de Prestación (Ej: 202505 para Mayo 2025) Ingrese el Período de Prestac…" at bounding box center [368, 262] width 601 height 168
click at [256, 260] on input "Ingrese el Período de Prestación como indica el ejemplo" at bounding box center [277, 264] width 405 height 16
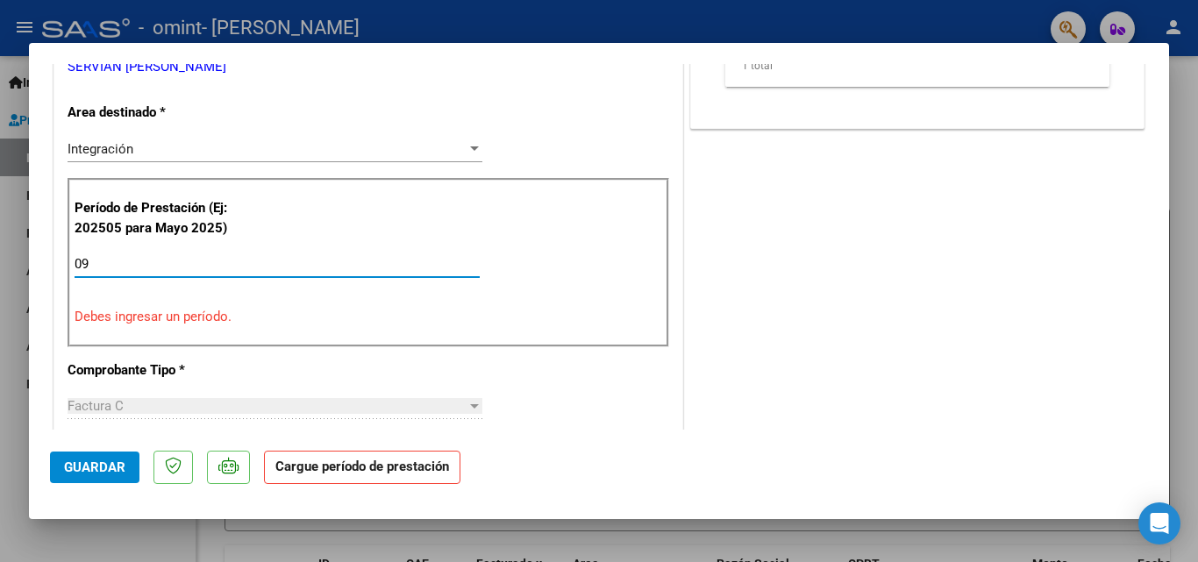
type input "0"
type input "2025"
click at [102, 466] on span "Guardar" at bounding box center [94, 467] width 61 height 16
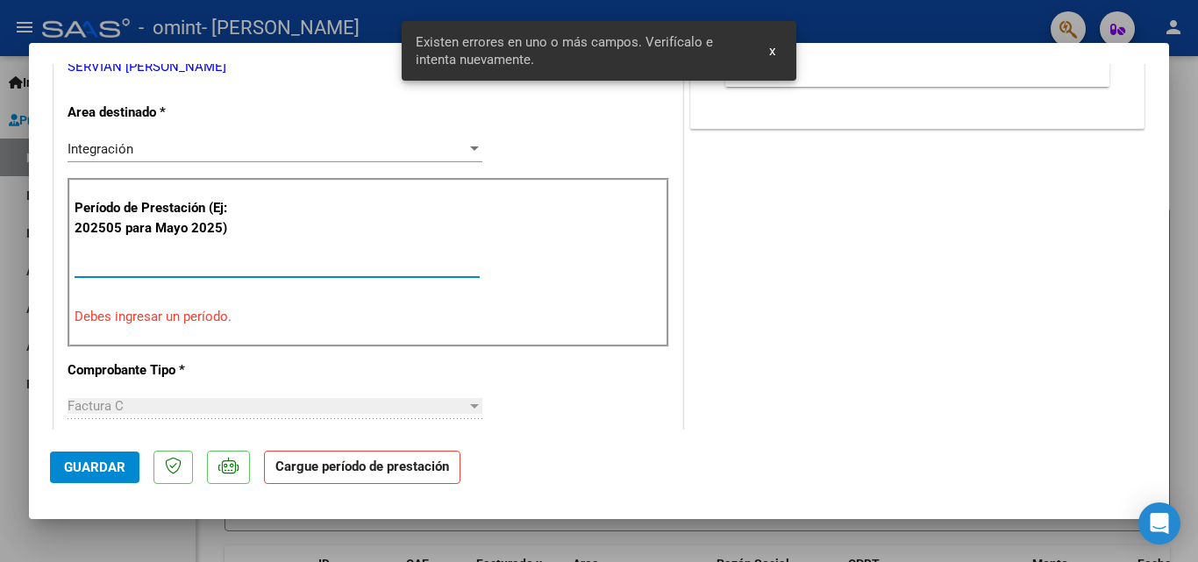
click at [147, 262] on input "Ingrese el Período de Prestación como indica el ejemplo" at bounding box center [277, 264] width 405 height 16
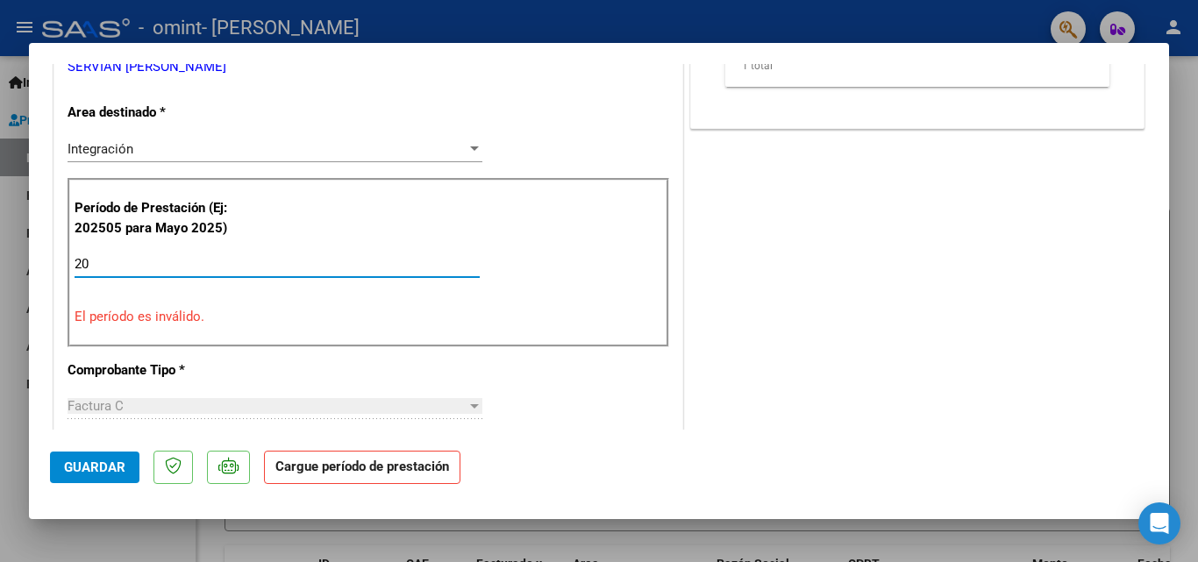
type input "2"
click at [570, 166] on div "CUIT * 27-29780412-5 Ingresar CUIT ANALISIS PRESTADOR SERVIAN PAMELA LUJAN ARCA…" at bounding box center [368, 564] width 628 height 1311
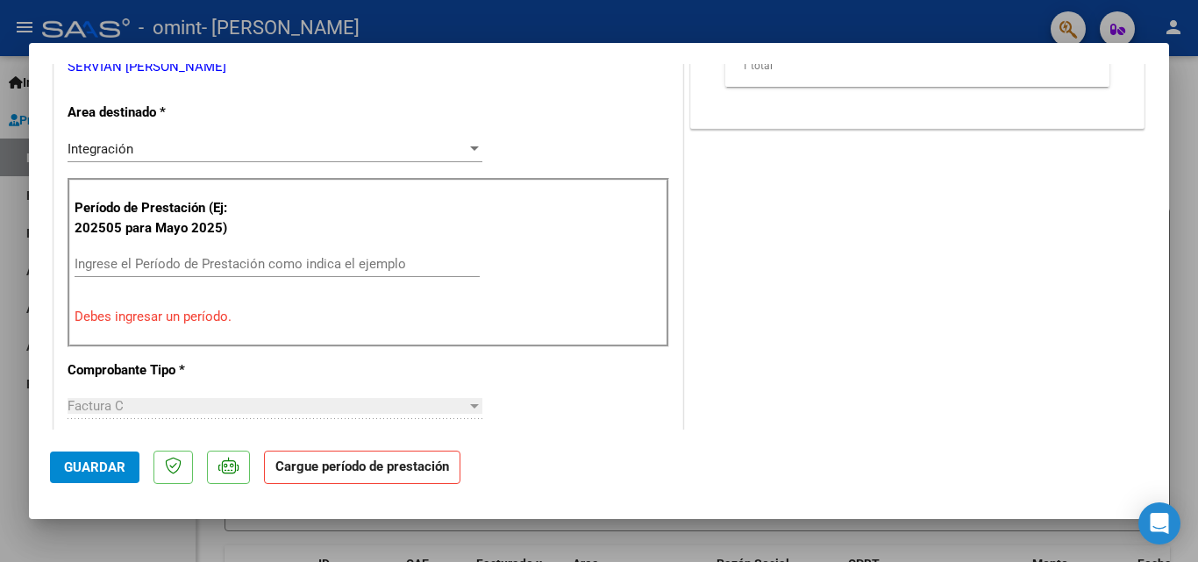
click at [252, 254] on div "Ingrese el Período de Prestación como indica el ejemplo" at bounding box center [277, 264] width 405 height 26
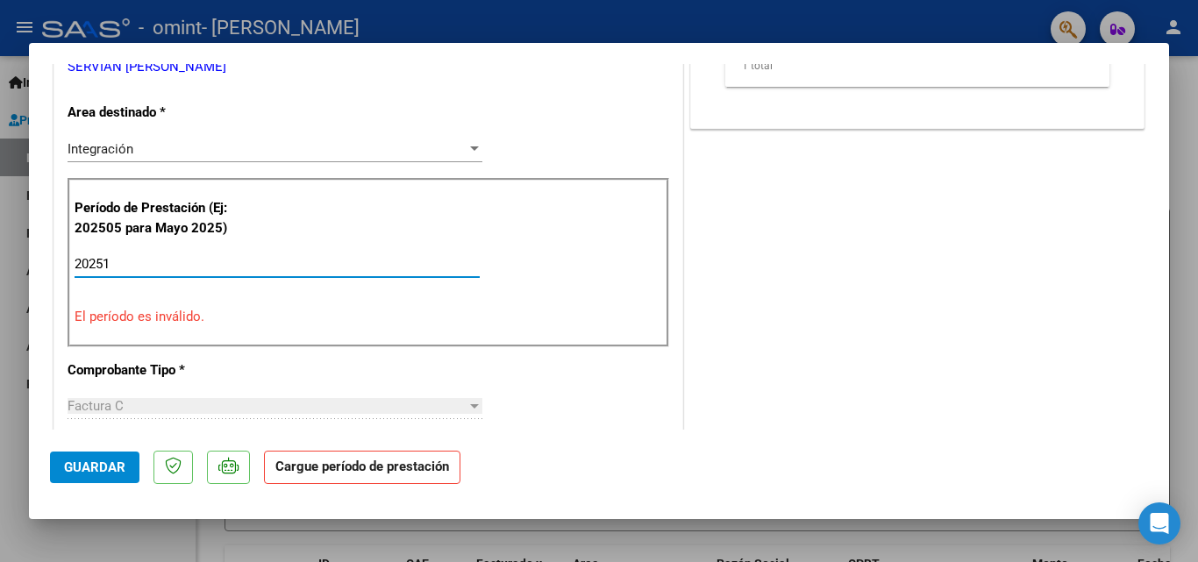
type input "202515"
type input "2025"
type input "2"
click at [232, 221] on p "Período de Prestación (Ej: 202505 para Mayo 2025)" at bounding box center [163, 217] width 176 height 39
click at [212, 262] on input "Ingrese el Período de Prestación como indica el ejemplo" at bounding box center [277, 264] width 405 height 16
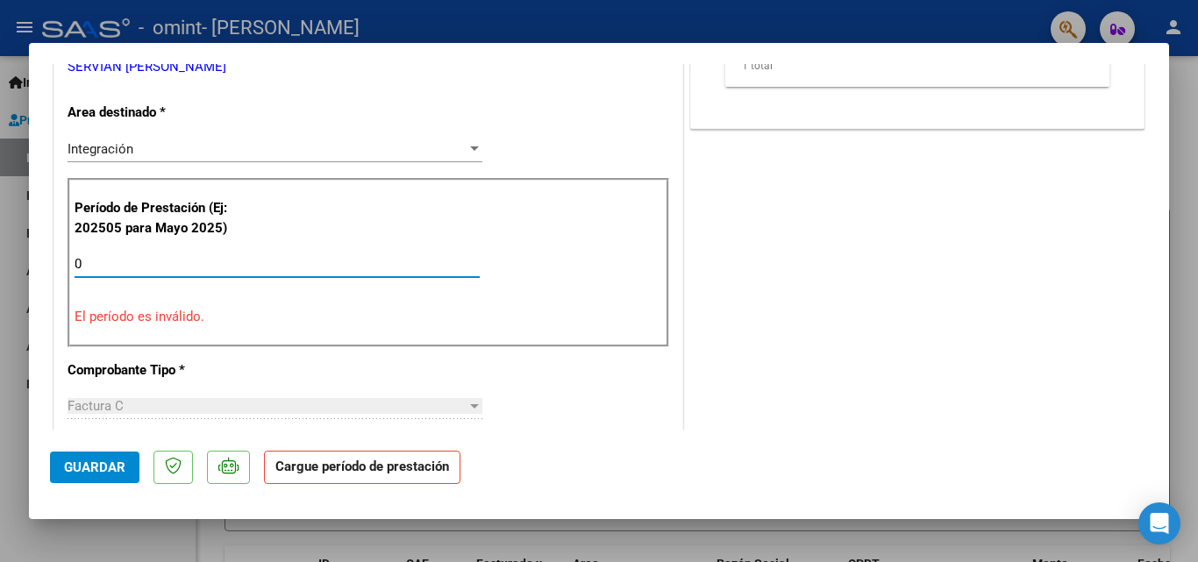
type input "01"
type input "0"
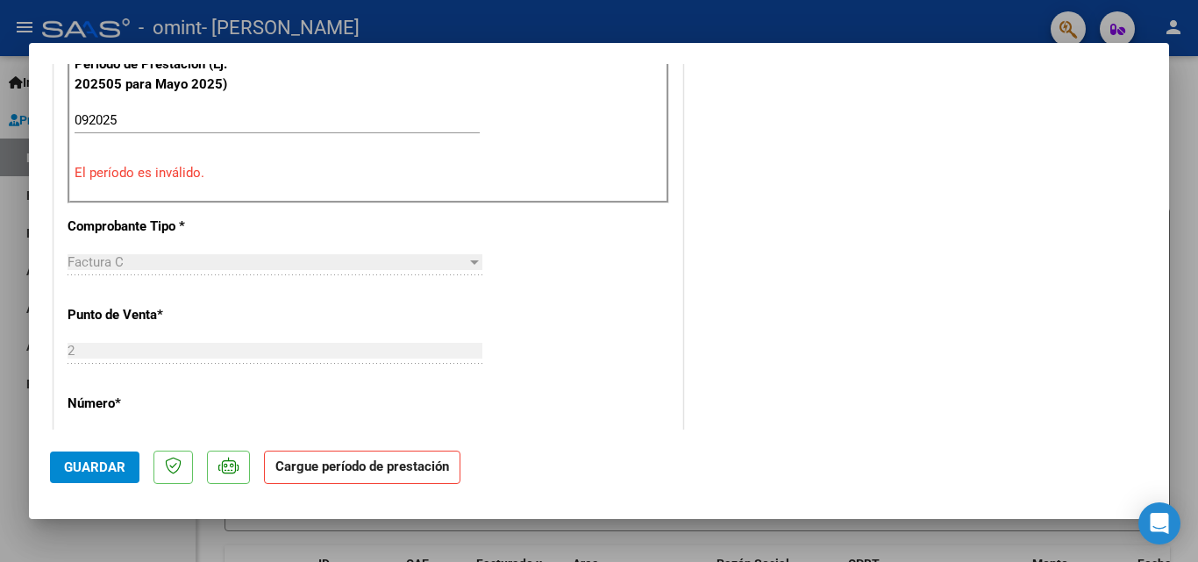
scroll to position [462, 0]
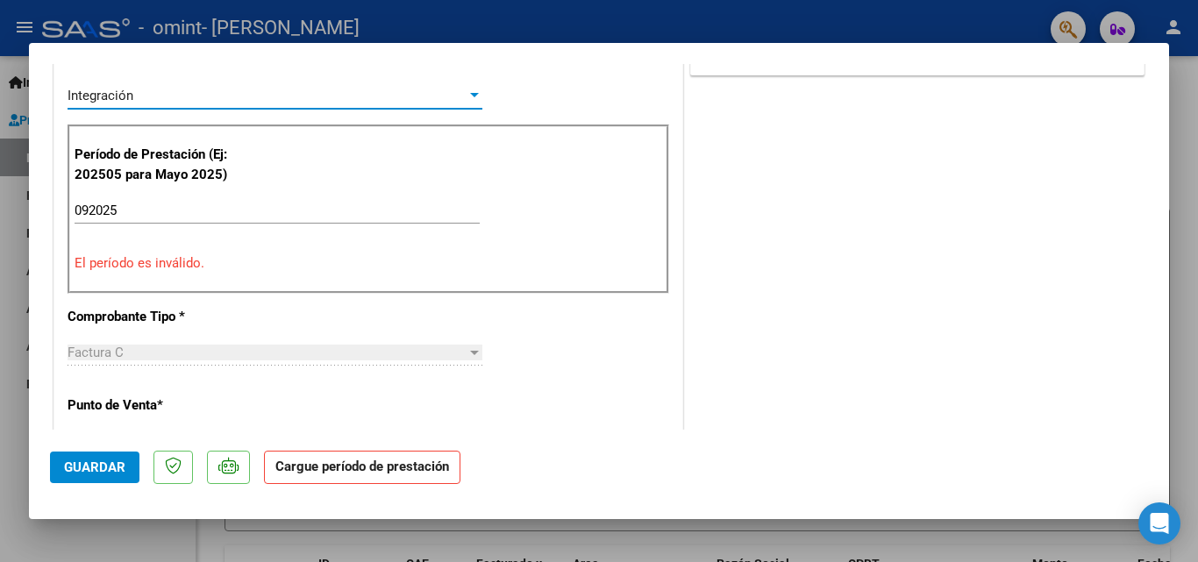
click at [419, 98] on div "Integración" at bounding box center [267, 96] width 399 height 16
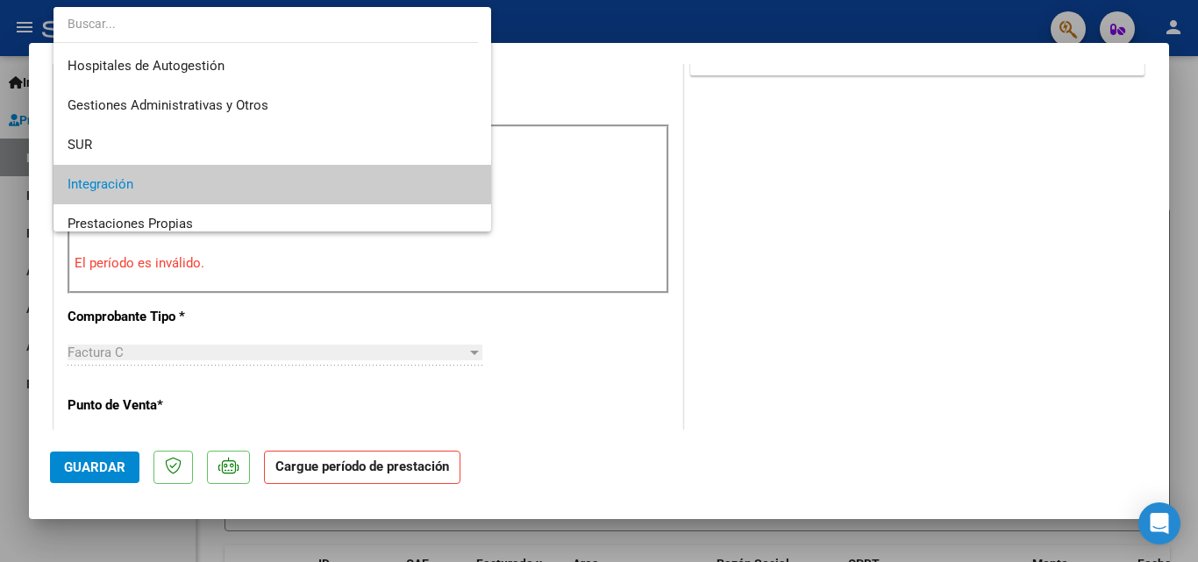
scroll to position [89, 0]
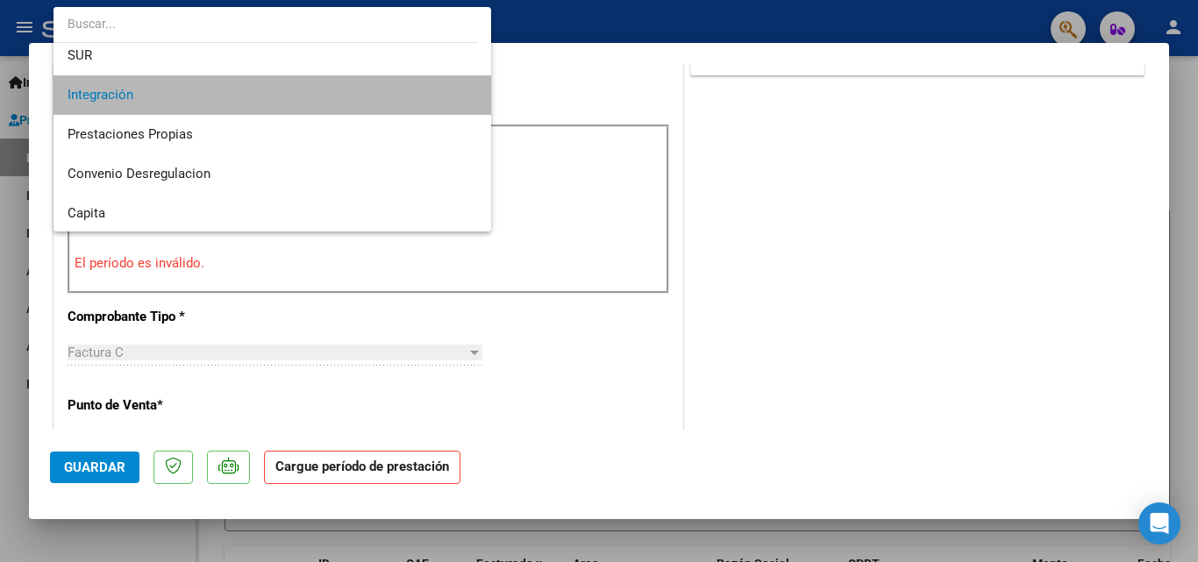
click at [419, 98] on span "Integración" at bounding box center [272, 94] width 409 height 39
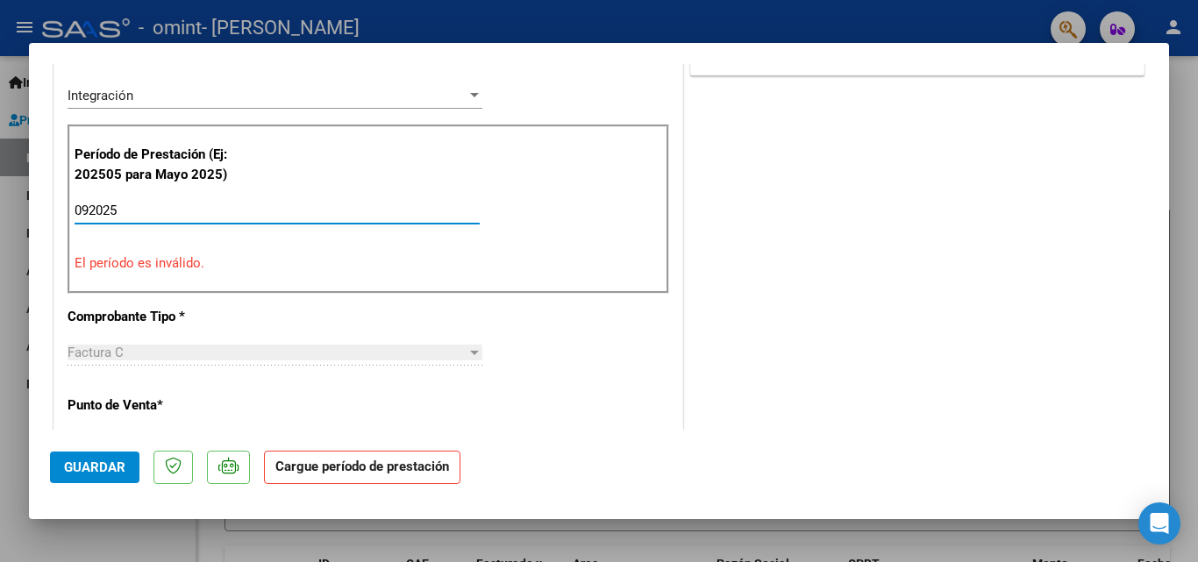
click at [166, 211] on input "092025" at bounding box center [277, 211] width 405 height 16
type input "0"
type input "2"
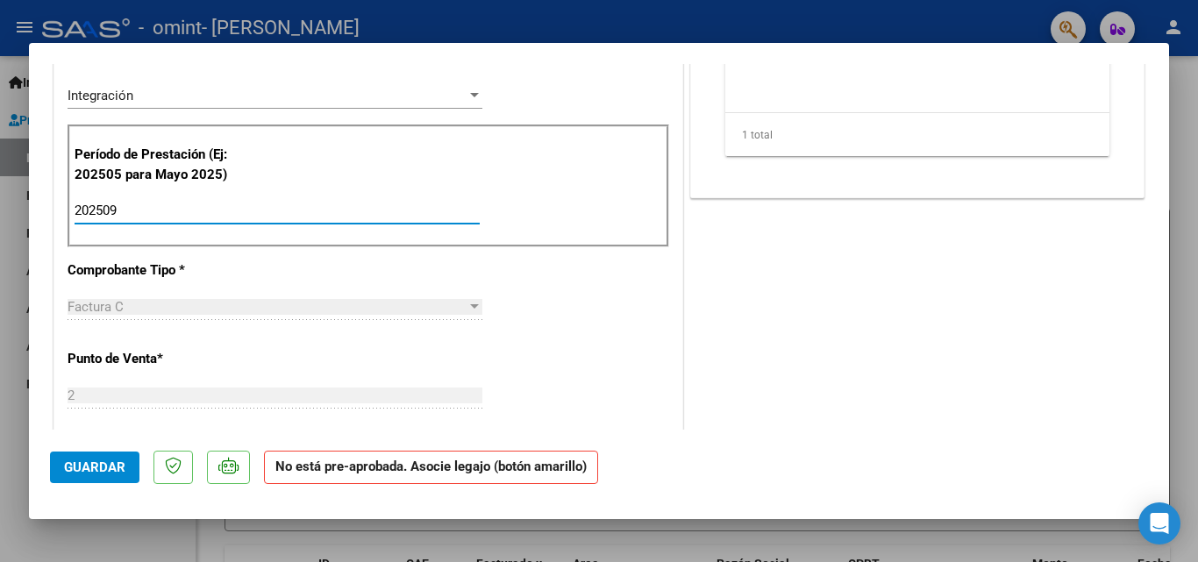
type input "202509"
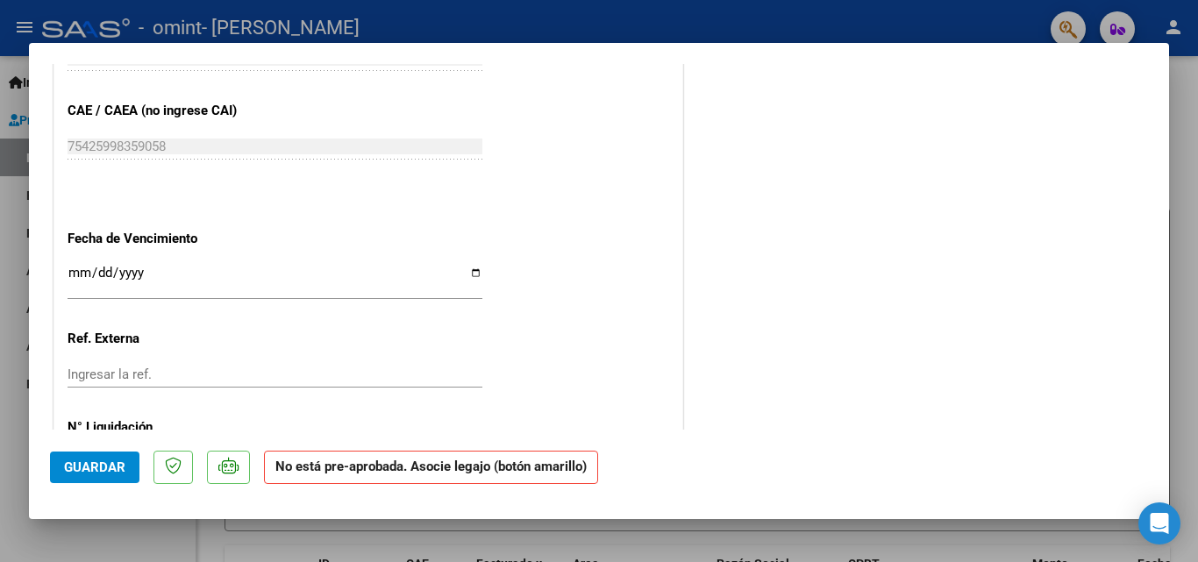
scroll to position [1157, 0]
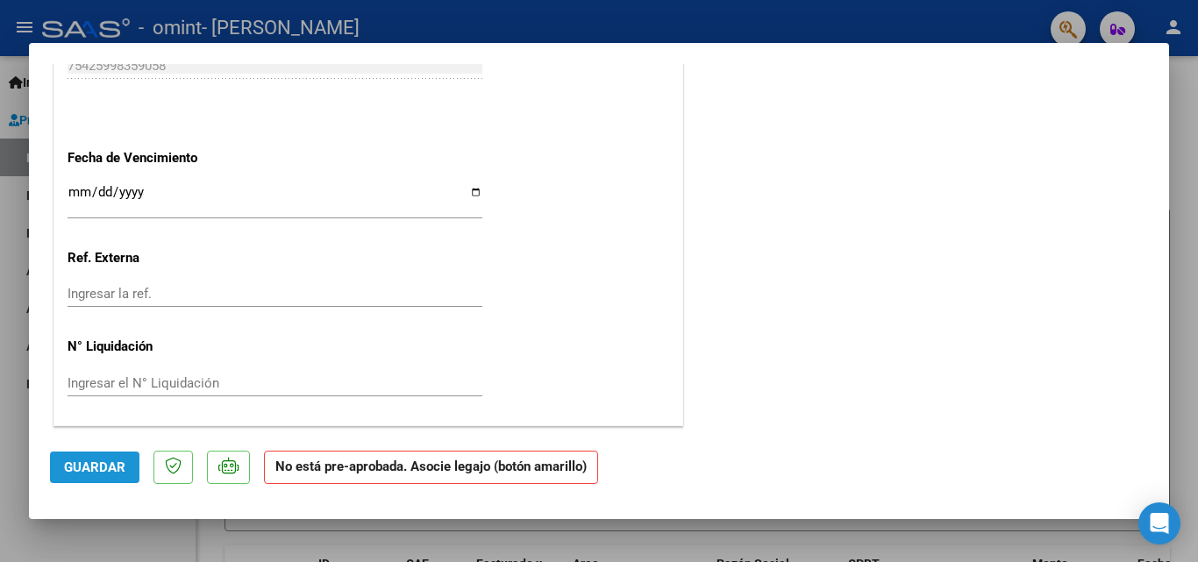
click at [104, 461] on span "Guardar" at bounding box center [94, 467] width 61 height 16
